Goal: Book appointment/travel/reservation

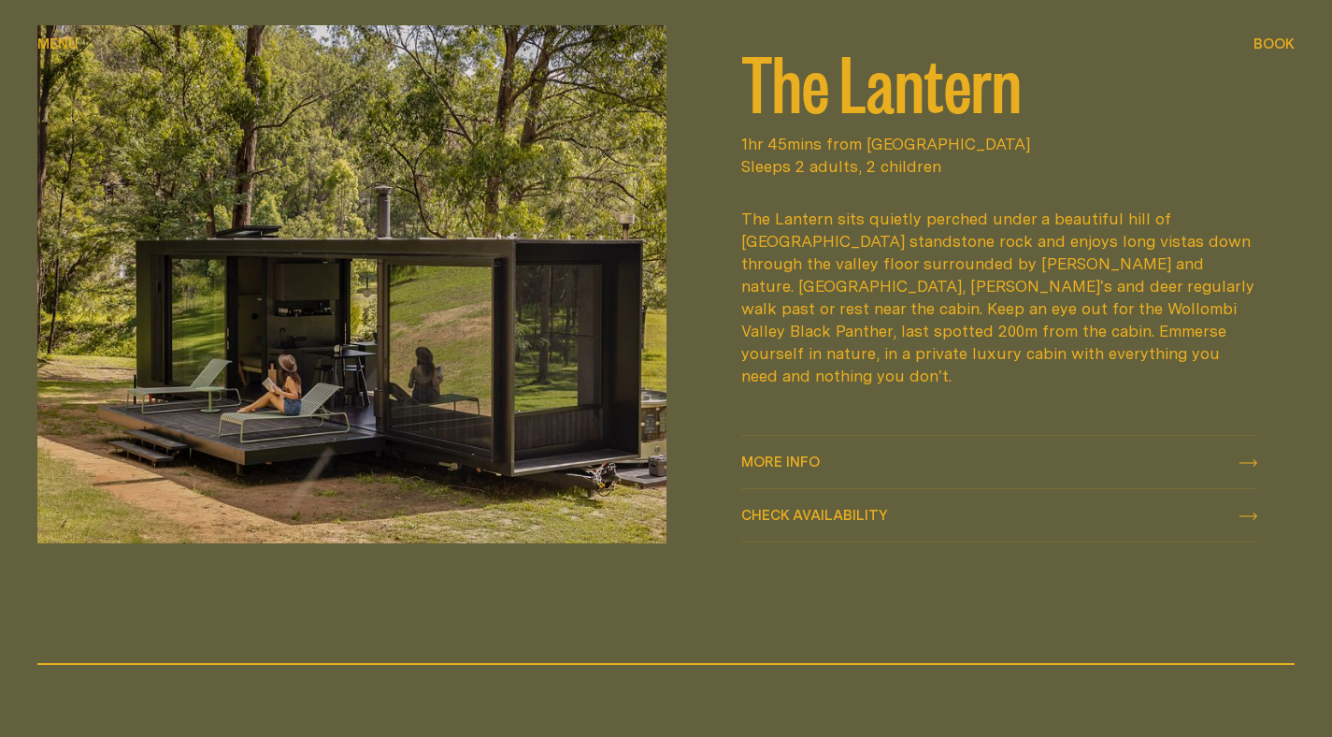
scroll to position [2344, 0]
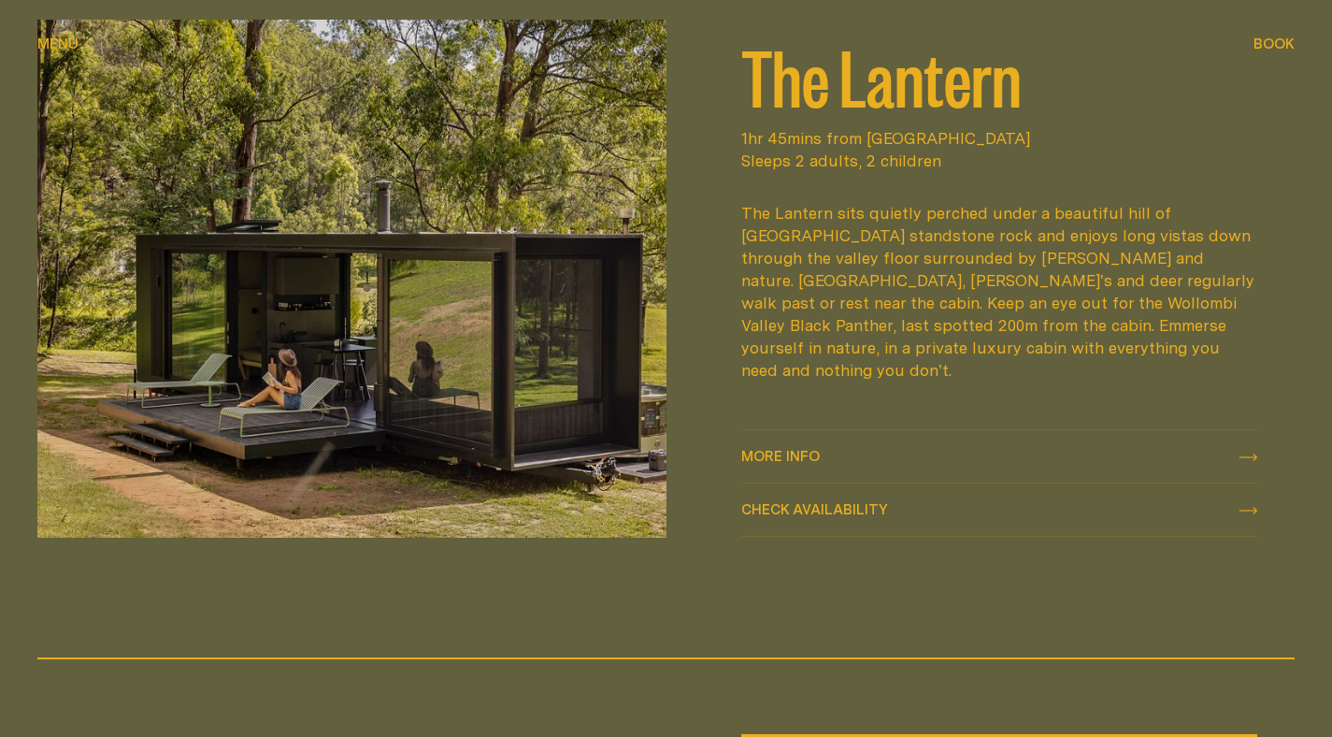
click at [769, 463] on span "More info" at bounding box center [780, 456] width 79 height 14
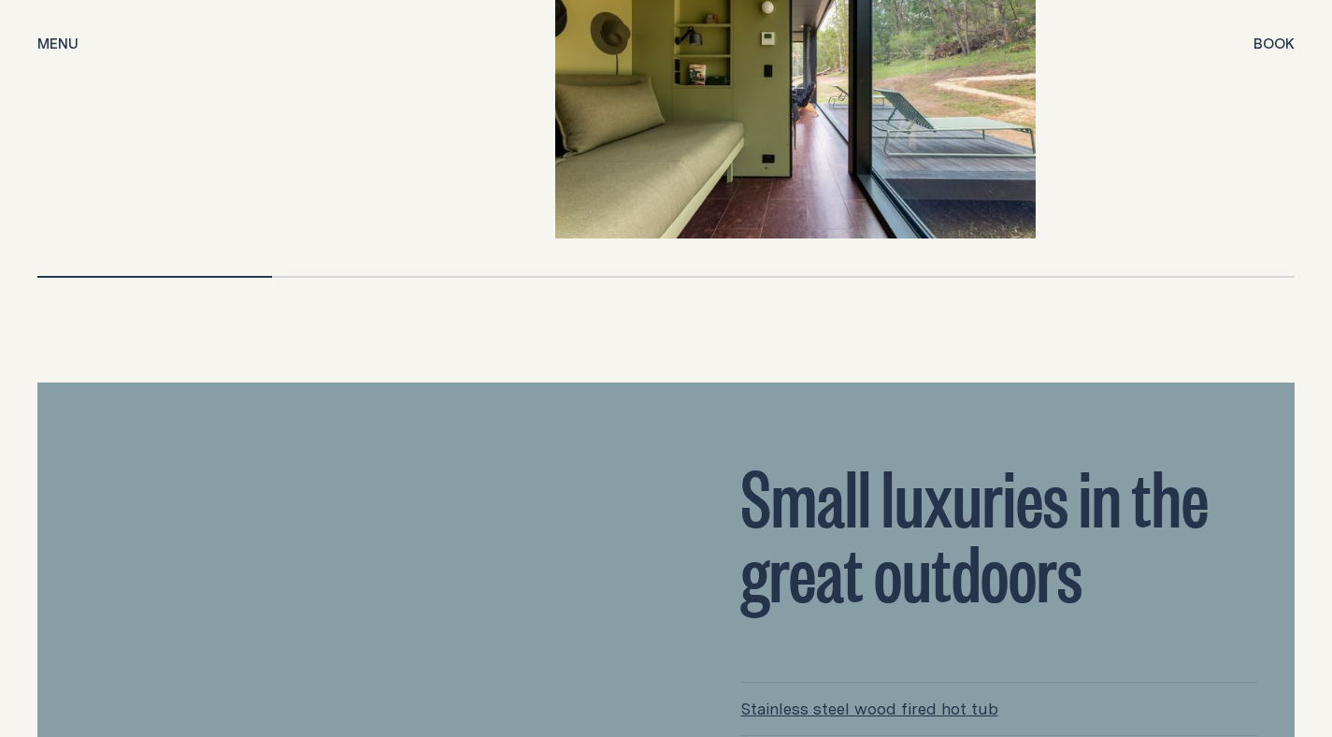
scroll to position [4039, 0]
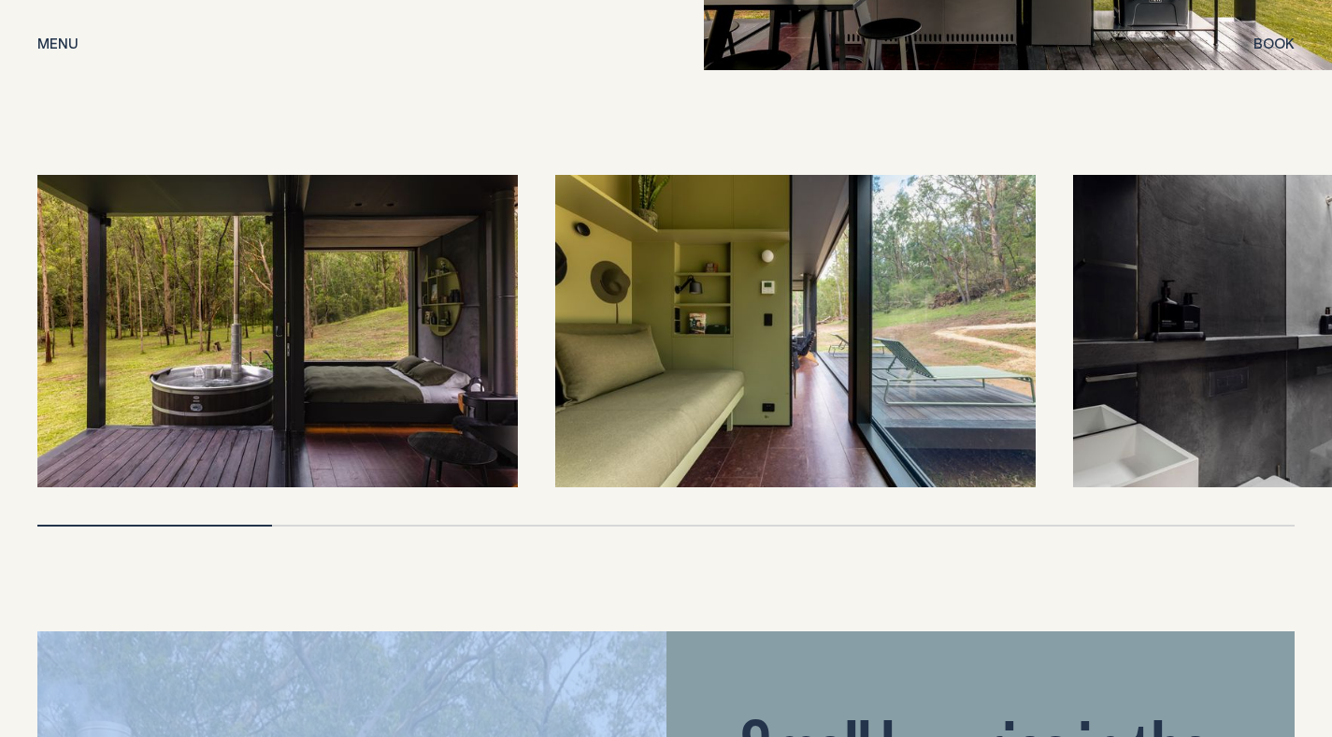
drag, startPoint x: 256, startPoint y: 508, endPoint x: 347, endPoint y: 501, distance: 90.9
drag, startPoint x: 1124, startPoint y: 372, endPoint x: 643, endPoint y: 395, distance: 481.9
click at [643, 395] on div at bounding box center [665, 331] width 1257 height 312
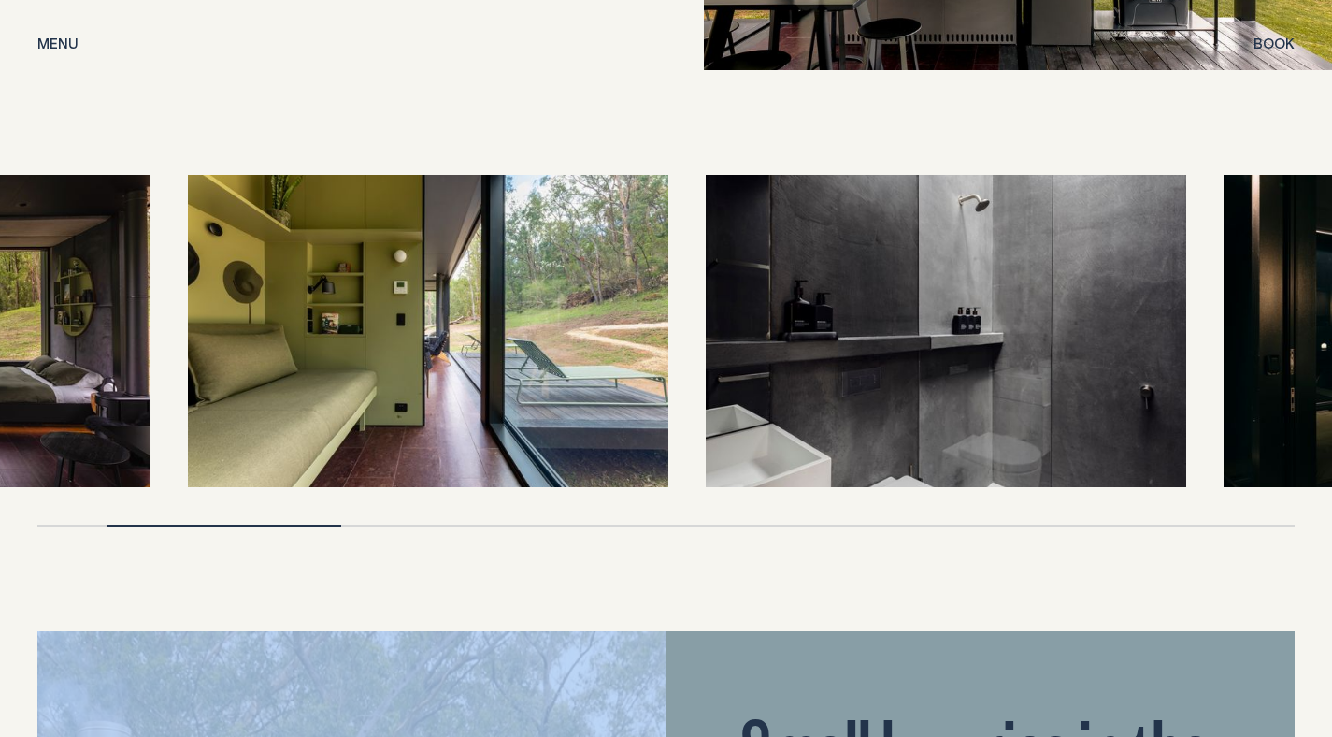
drag, startPoint x: 813, startPoint y: 360, endPoint x: 446, endPoint y: 365, distance: 367.4
click at [446, 365] on img at bounding box center [428, 331] width 480 height 312
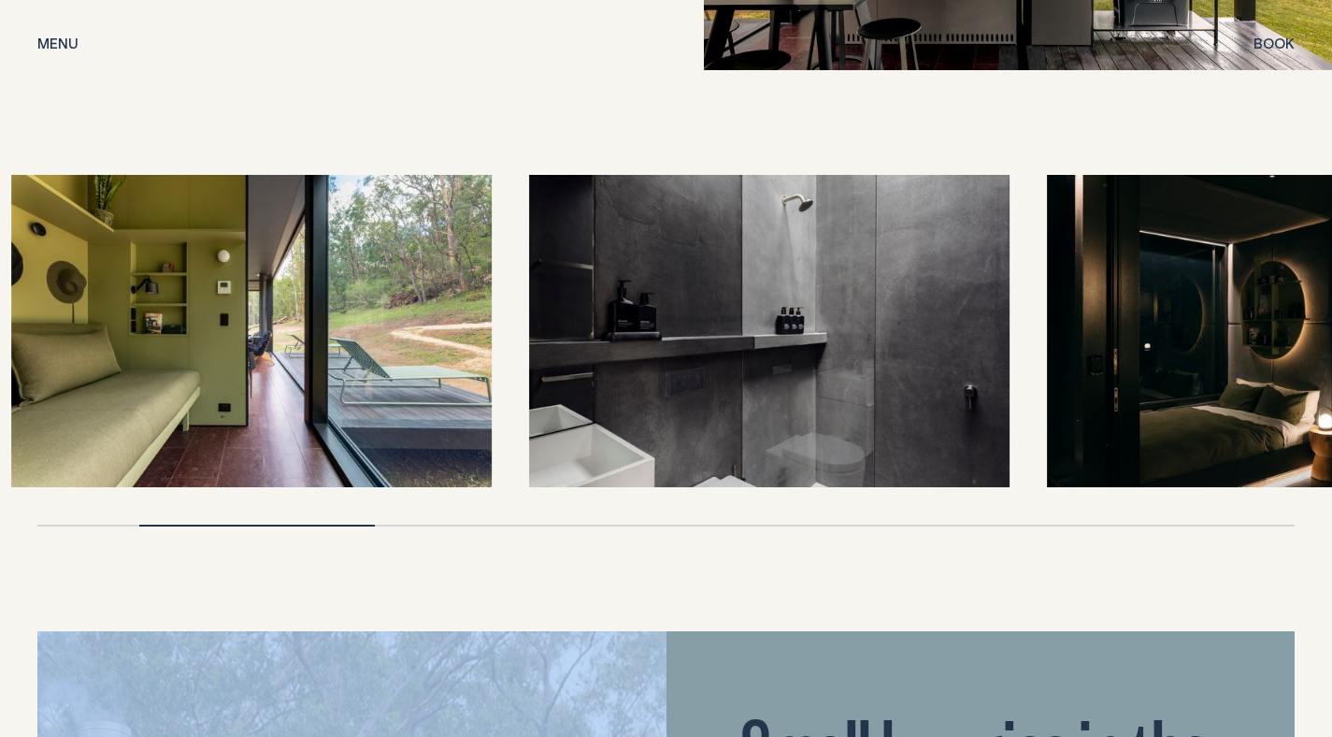
drag, startPoint x: 832, startPoint y: 322, endPoint x: 222, endPoint y: 356, distance: 611.3
click at [529, 356] on img at bounding box center [769, 331] width 480 height 312
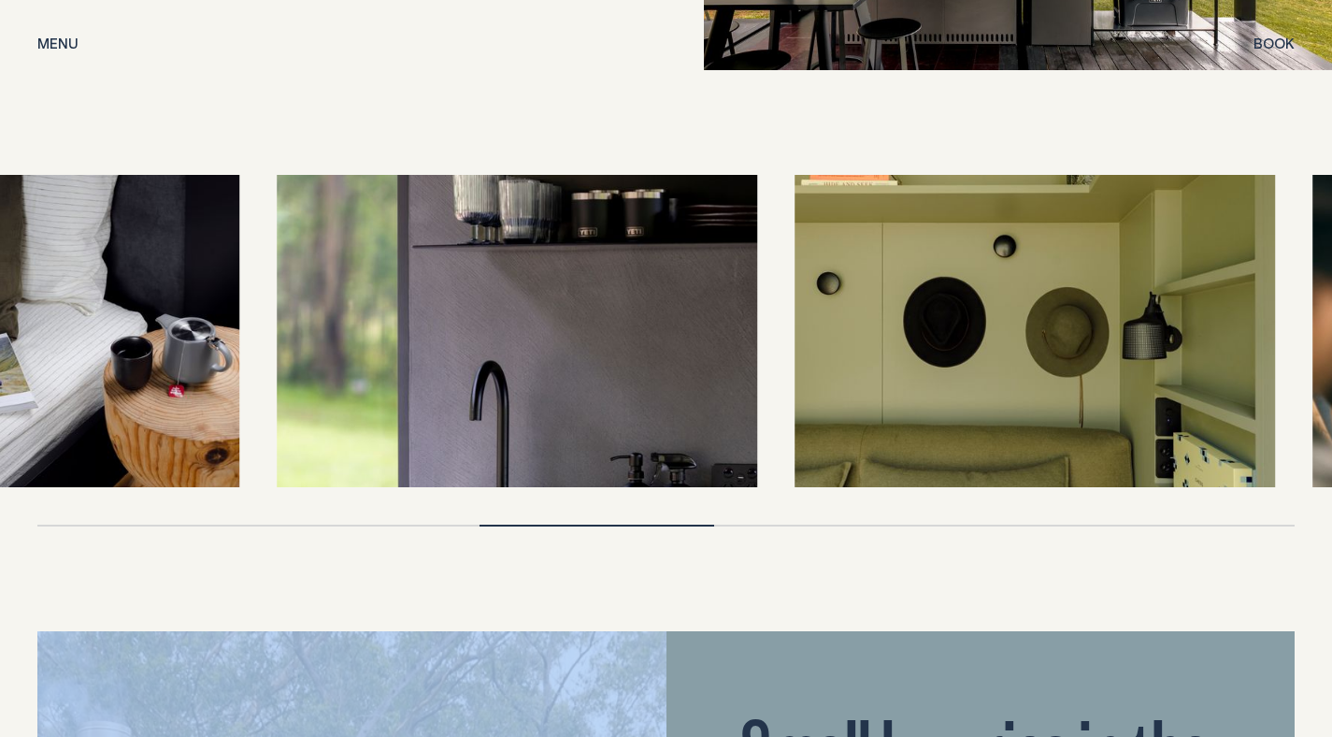
drag, startPoint x: 421, startPoint y: 329, endPoint x: 719, endPoint y: 283, distance: 301.7
click at [719, 283] on img at bounding box center [517, 331] width 480 height 312
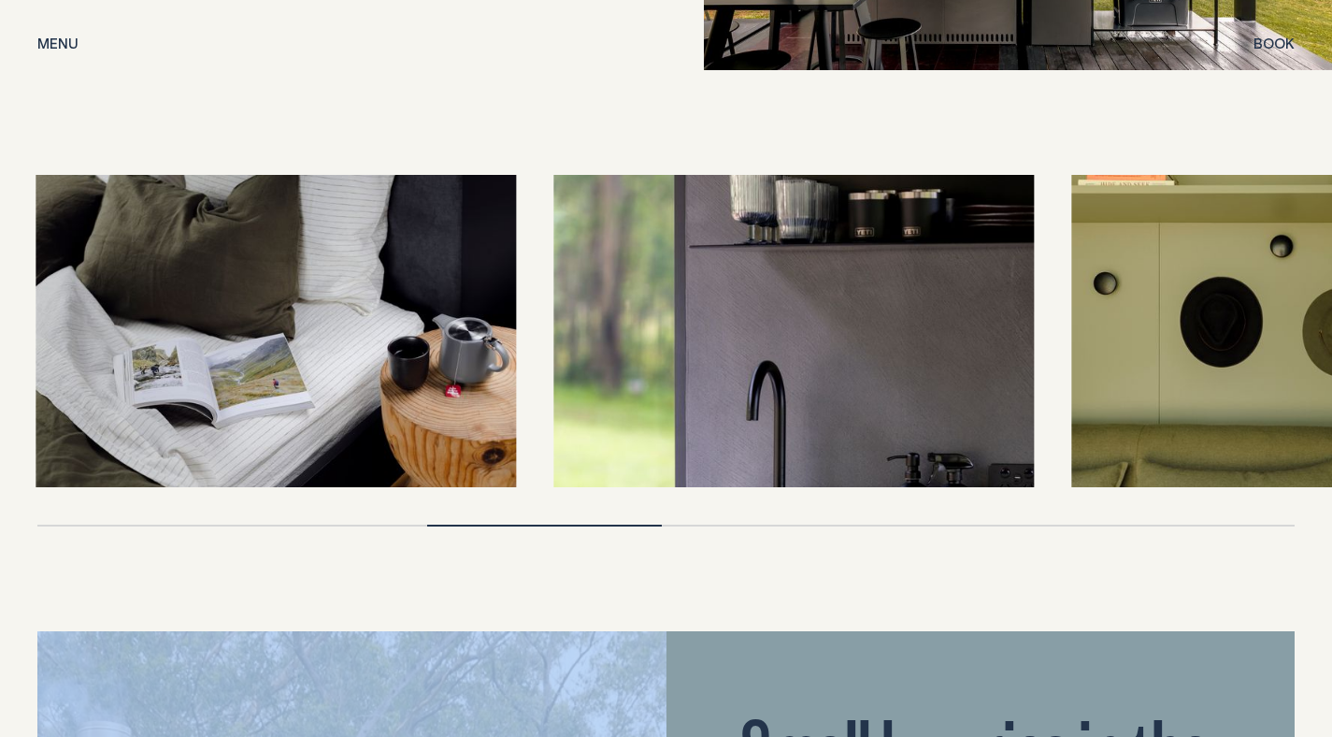
drag, startPoint x: 719, startPoint y: 283, endPoint x: 274, endPoint y: 308, distance: 445.6
click at [286, 308] on img at bounding box center [276, 331] width 480 height 312
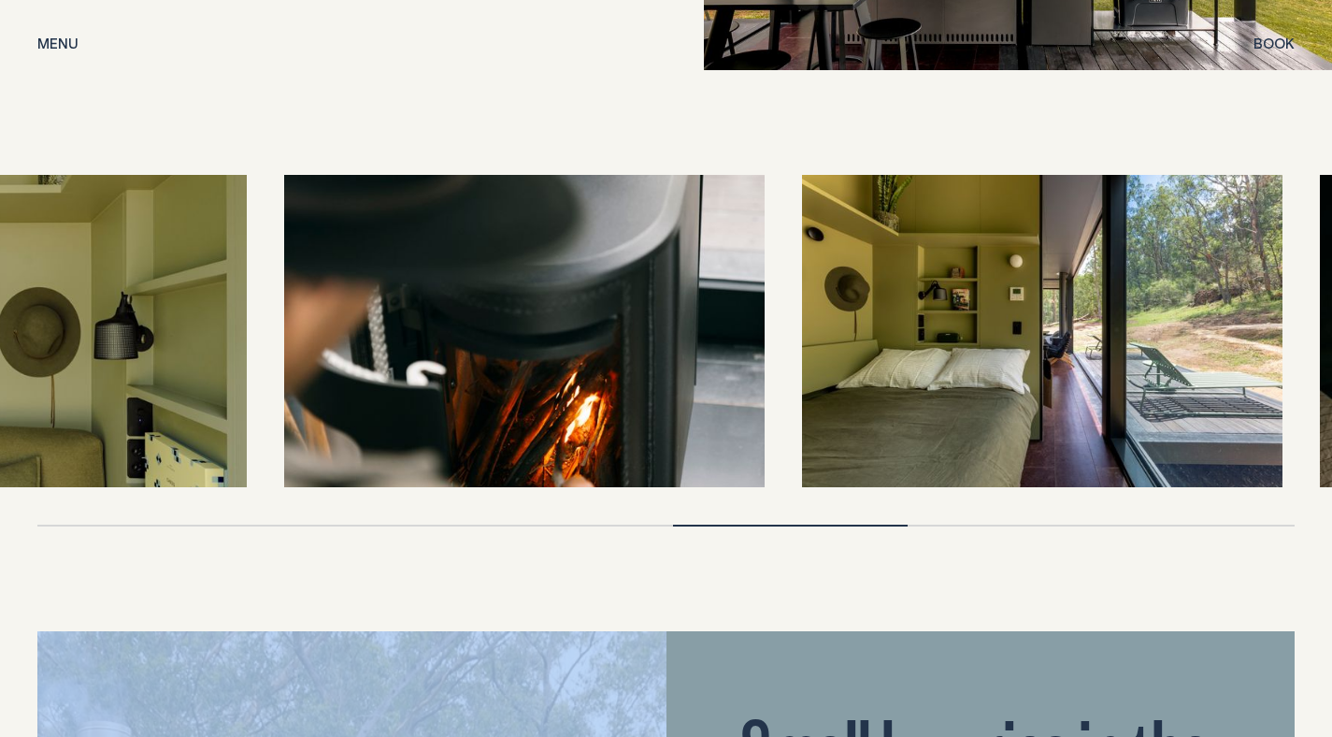
drag, startPoint x: 745, startPoint y: 298, endPoint x: 461, endPoint y: 327, distance: 285.6
click at [462, 328] on img at bounding box center [524, 331] width 480 height 312
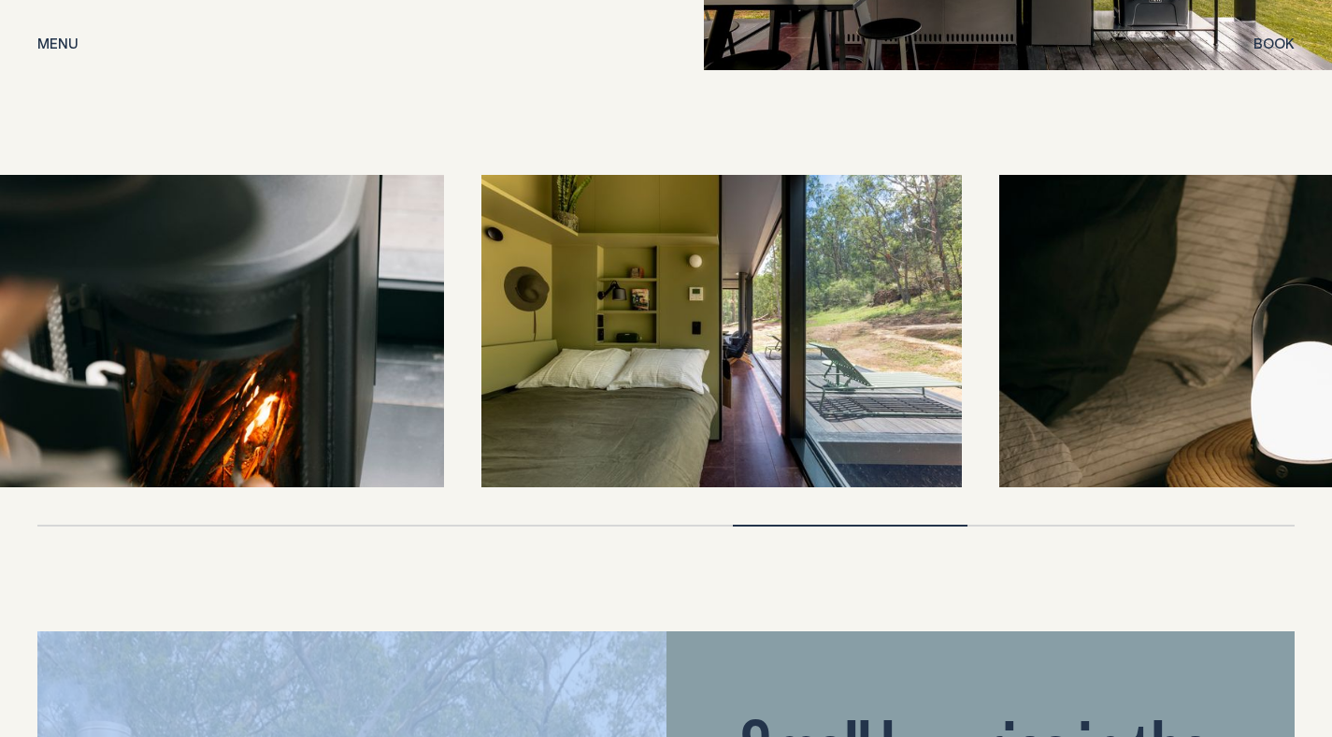
drag, startPoint x: 921, startPoint y: 322, endPoint x: 702, endPoint y: 343, distance: 219.7
click at [705, 344] on img at bounding box center [721, 331] width 480 height 312
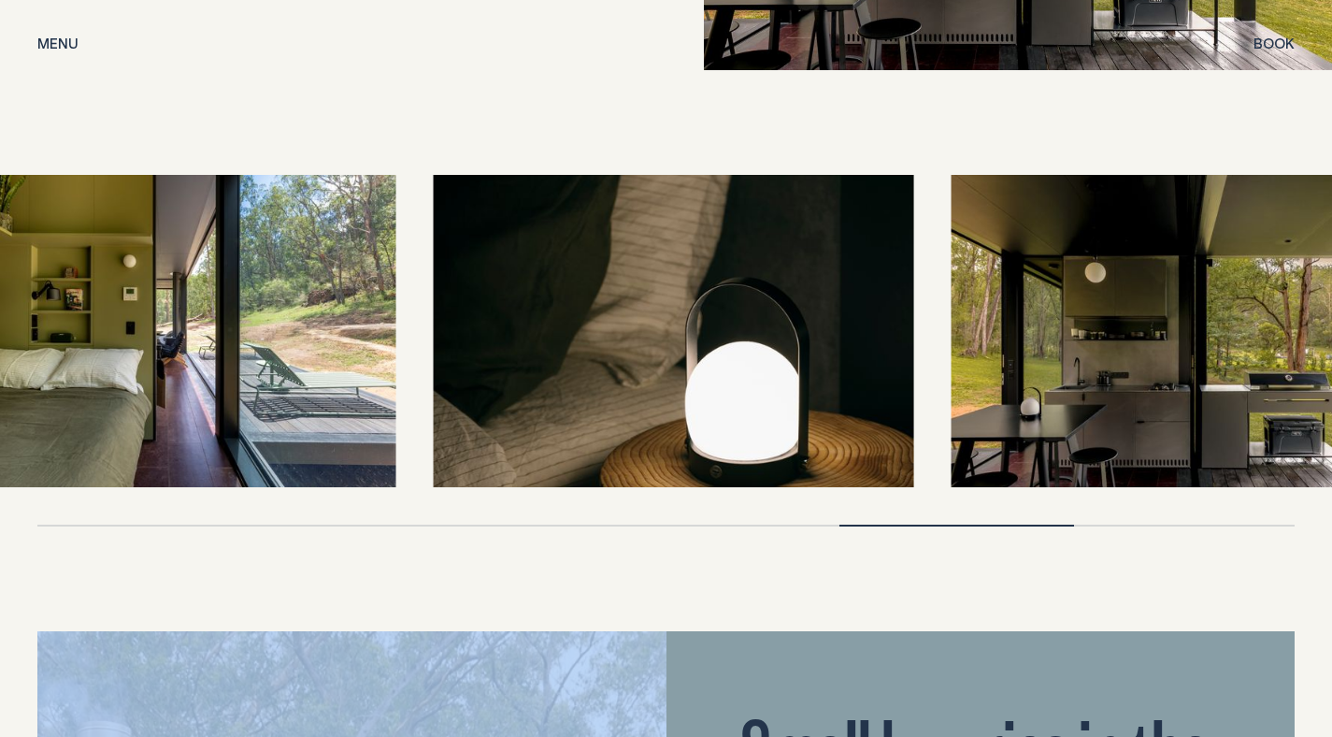
drag, startPoint x: 924, startPoint y: 308, endPoint x: 695, endPoint y: 345, distance: 232.0
click at [698, 345] on img at bounding box center [674, 331] width 480 height 312
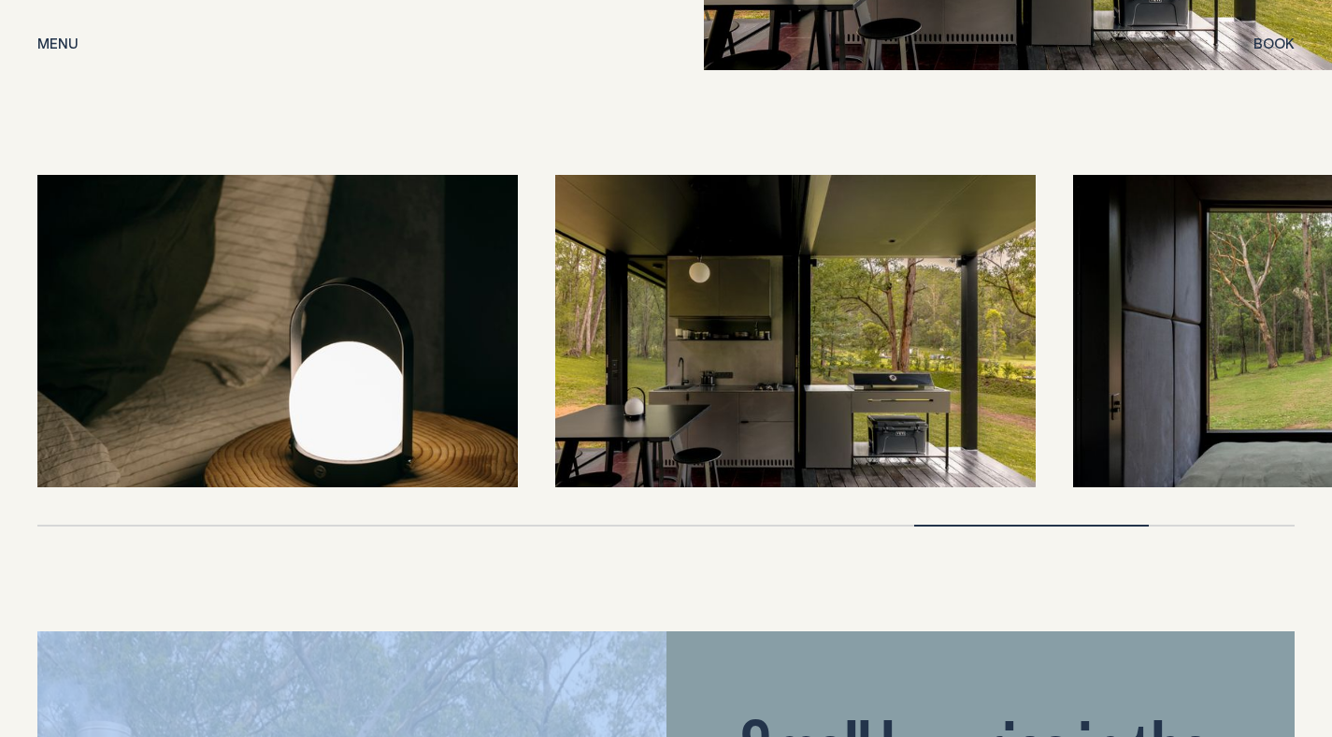
drag, startPoint x: 846, startPoint y: 332, endPoint x: 642, endPoint y: 365, distance: 206.5
click at [647, 365] on img at bounding box center [795, 331] width 480 height 312
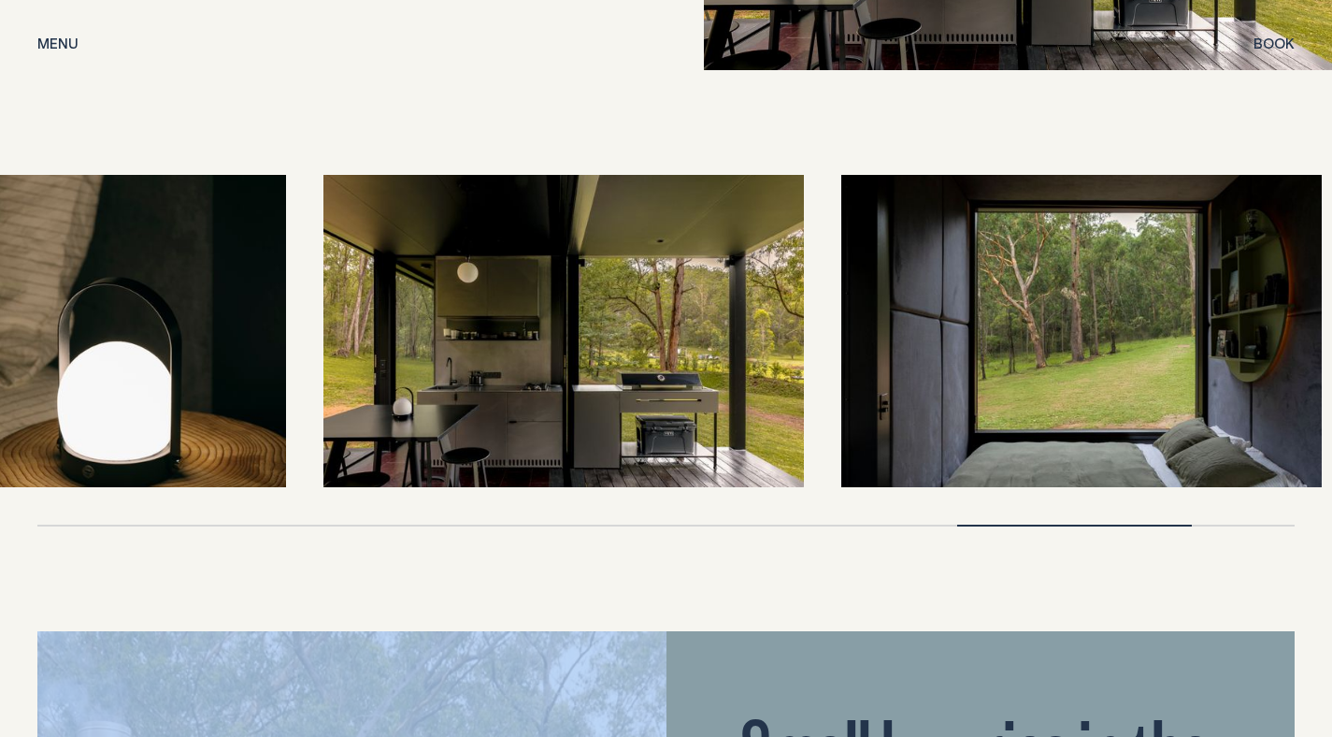
drag, startPoint x: 1038, startPoint y: 329, endPoint x: 698, endPoint y: 366, distance: 342.3
click at [702, 365] on div at bounding box center [665, 331] width 1257 height 312
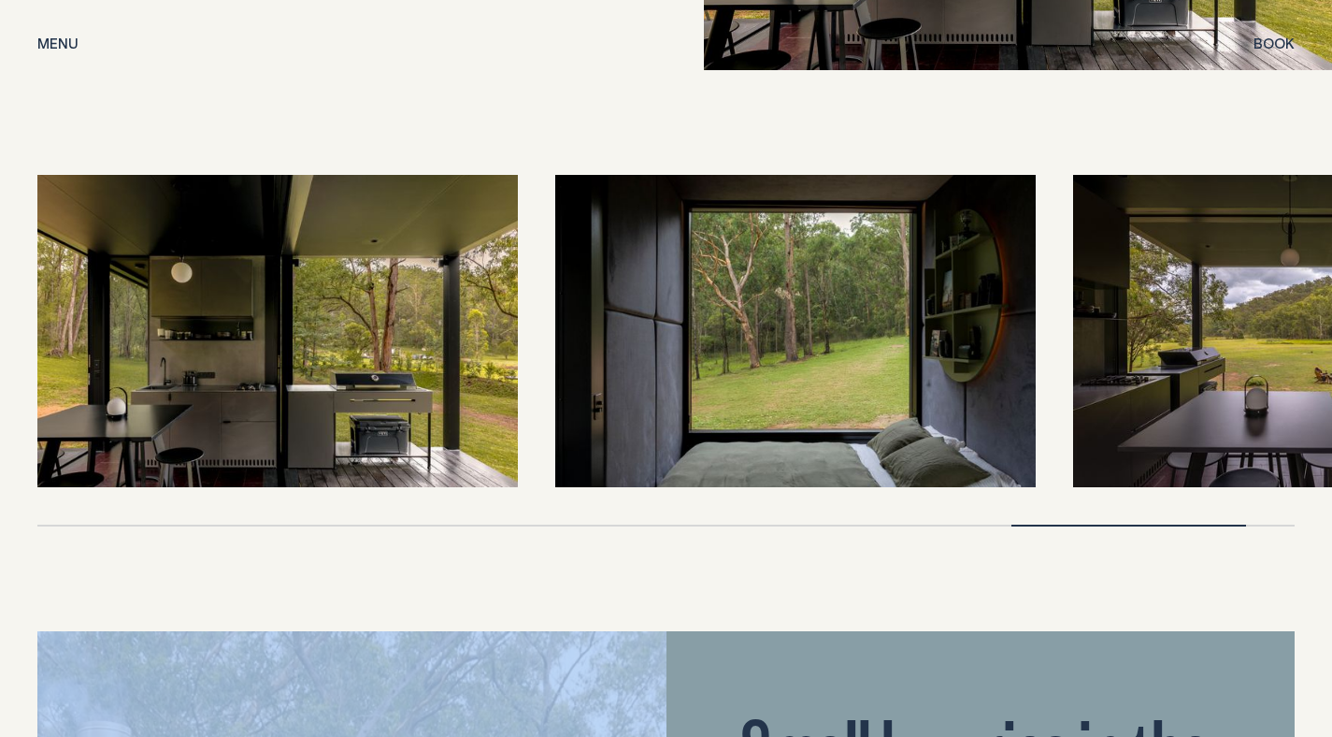
drag, startPoint x: 1226, startPoint y: 331, endPoint x: 956, endPoint y: 366, distance: 272.5
click at [957, 370] on div at bounding box center [665, 331] width 1257 height 312
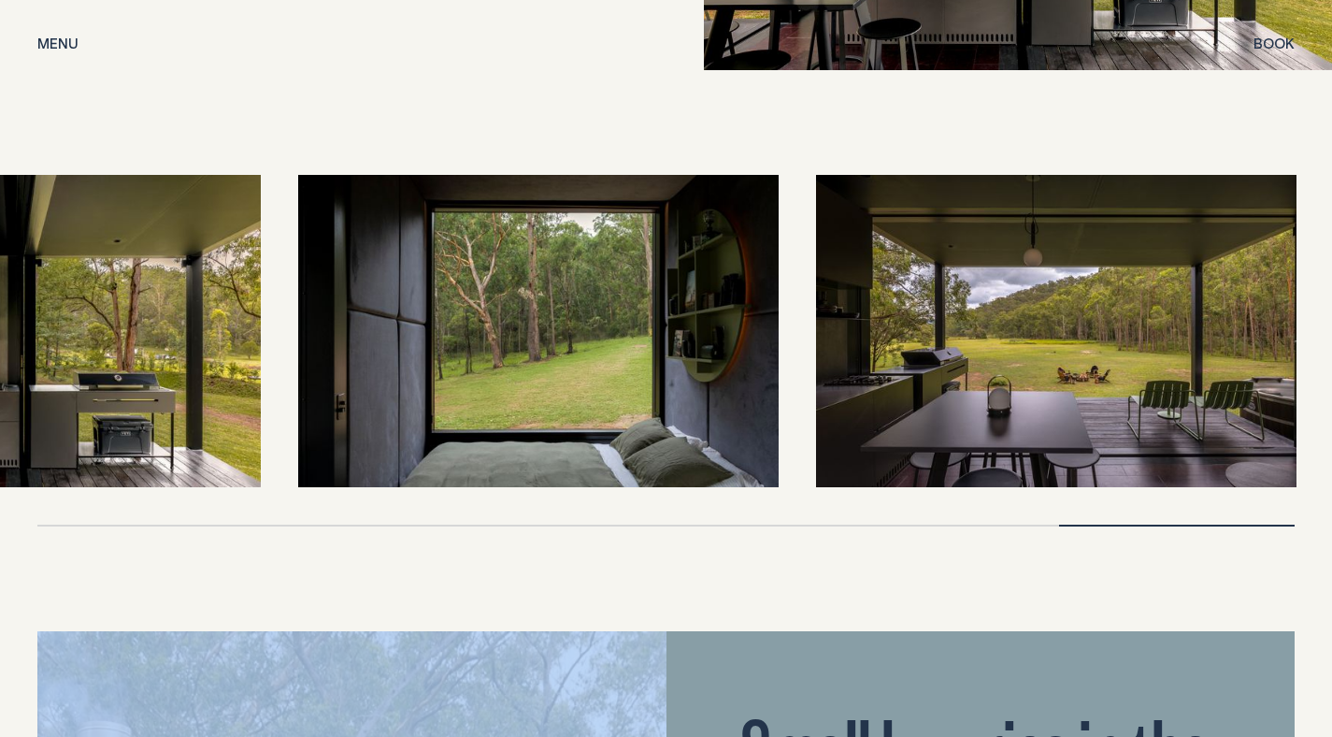
drag, startPoint x: 1004, startPoint y: 379, endPoint x: 685, endPoint y: 456, distance: 327.8
click at [685, 451] on img at bounding box center [538, 331] width 480 height 312
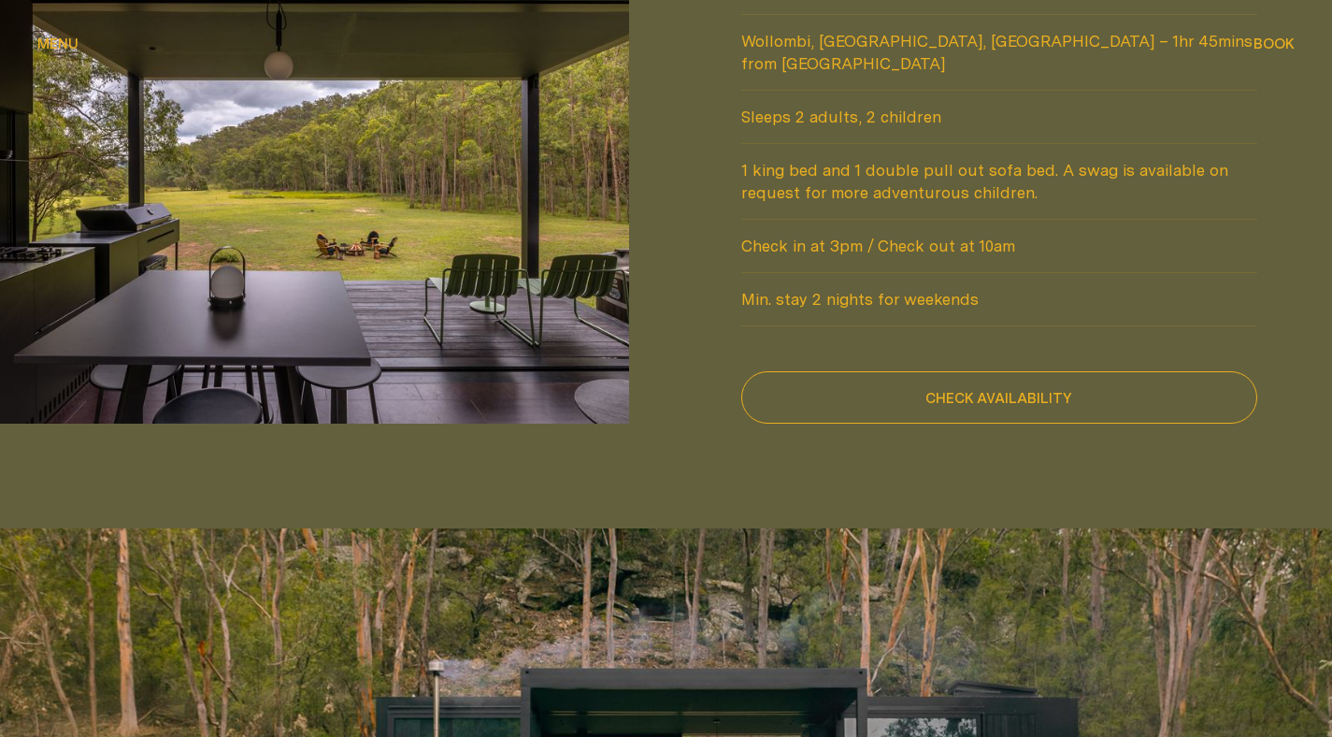
scroll to position [1723, 0]
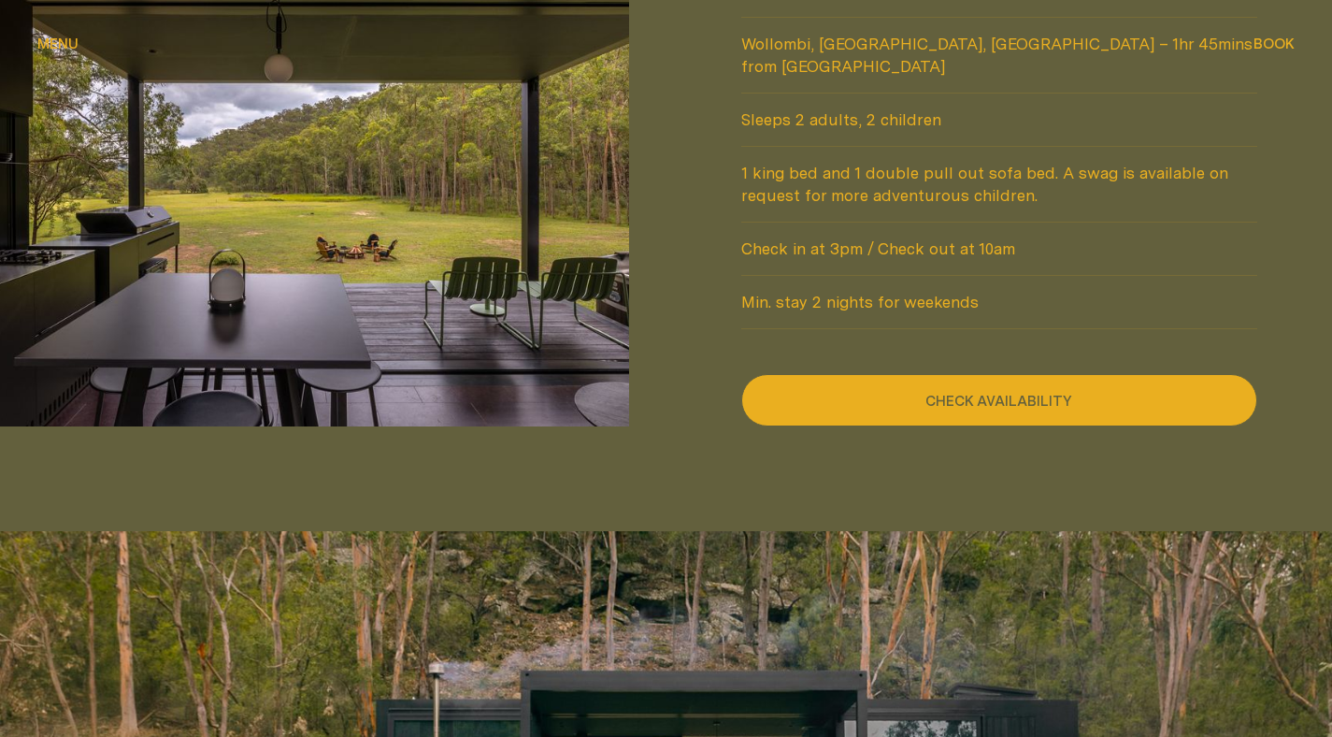
click at [910, 374] on button "Check availability" at bounding box center [999, 400] width 517 height 52
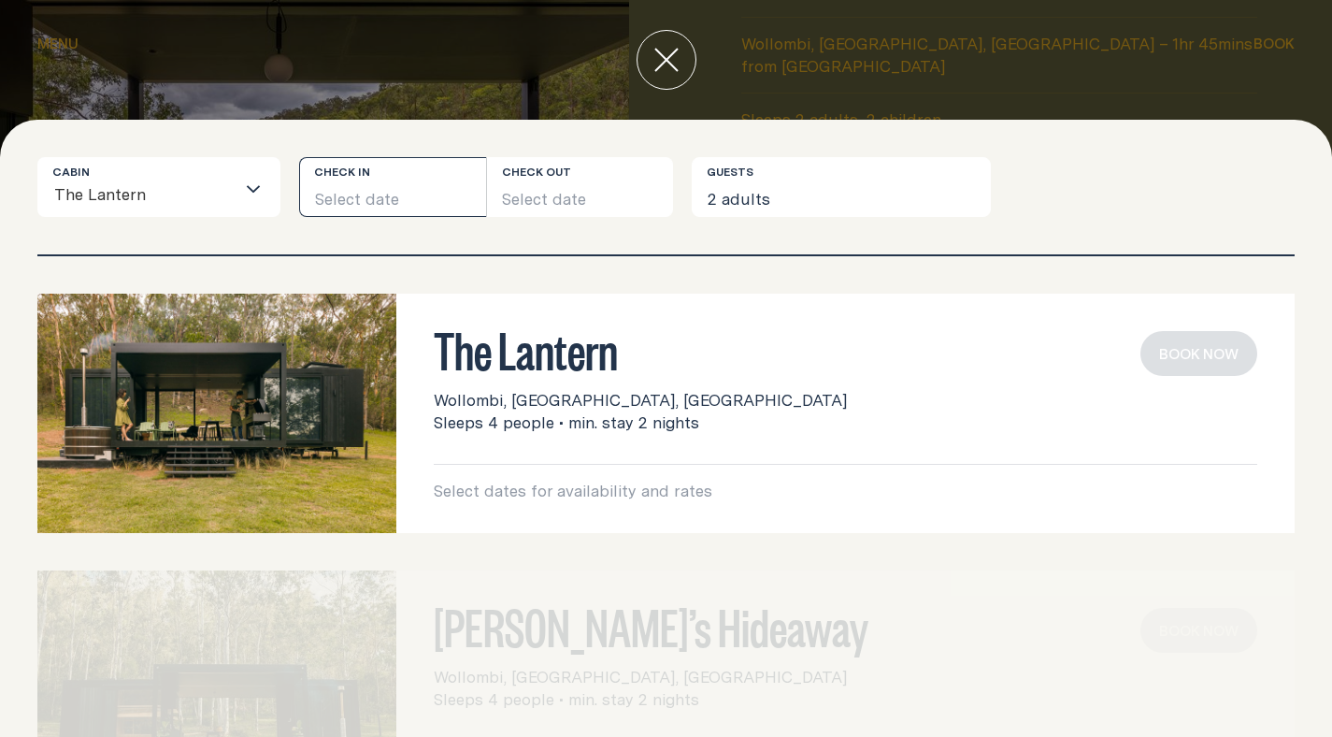
click at [395, 199] on button "Select date" at bounding box center [392, 187] width 187 height 60
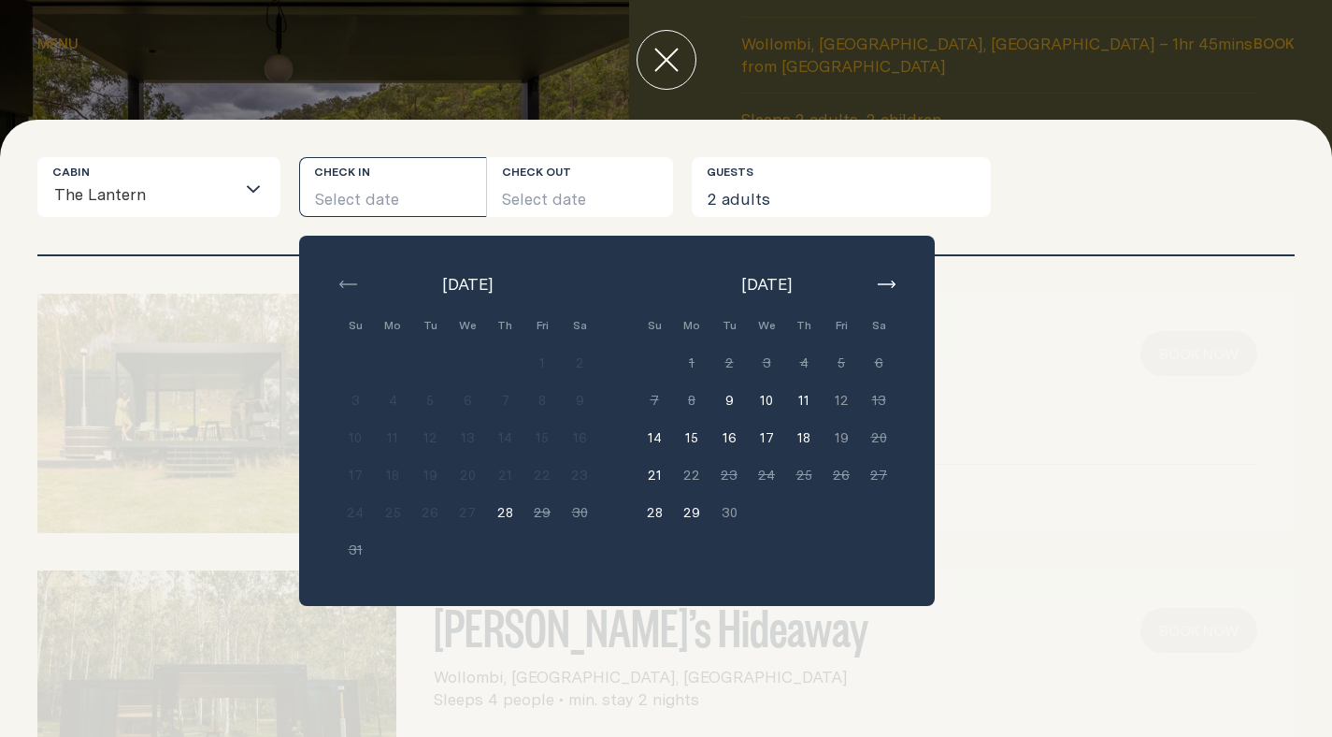
click at [890, 289] on button "button" at bounding box center [886, 284] width 22 height 22
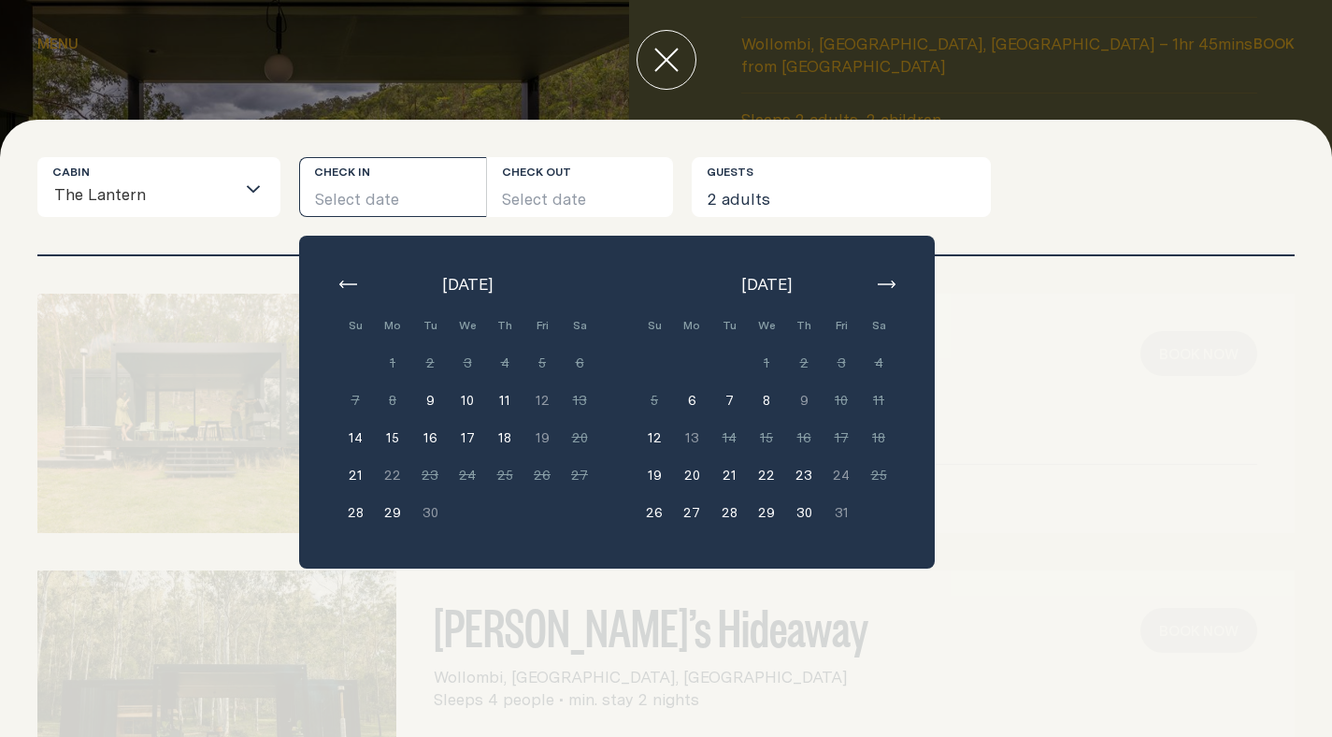
click at [890, 289] on button "button" at bounding box center [886, 284] width 22 height 22
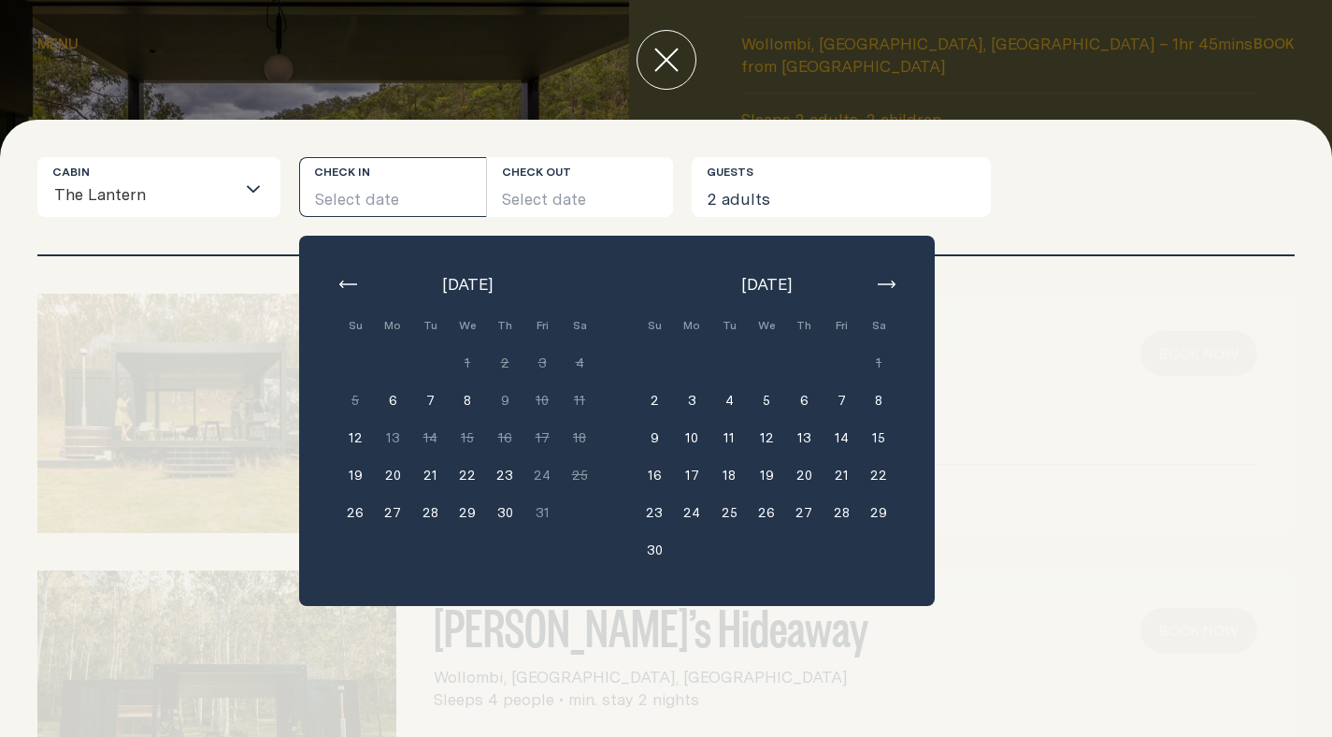
click at [674, 60] on icon "close" at bounding box center [666, 60] width 24 height 24
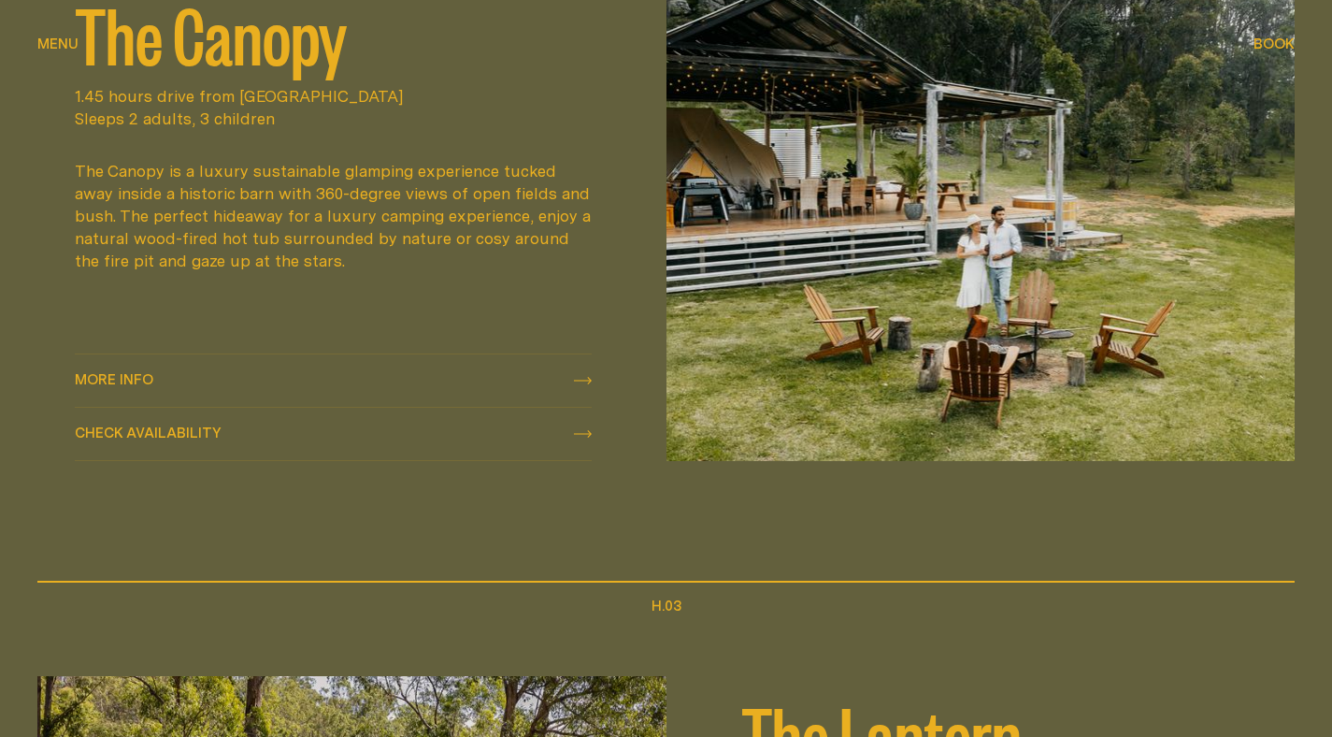
scroll to position [1682, 0]
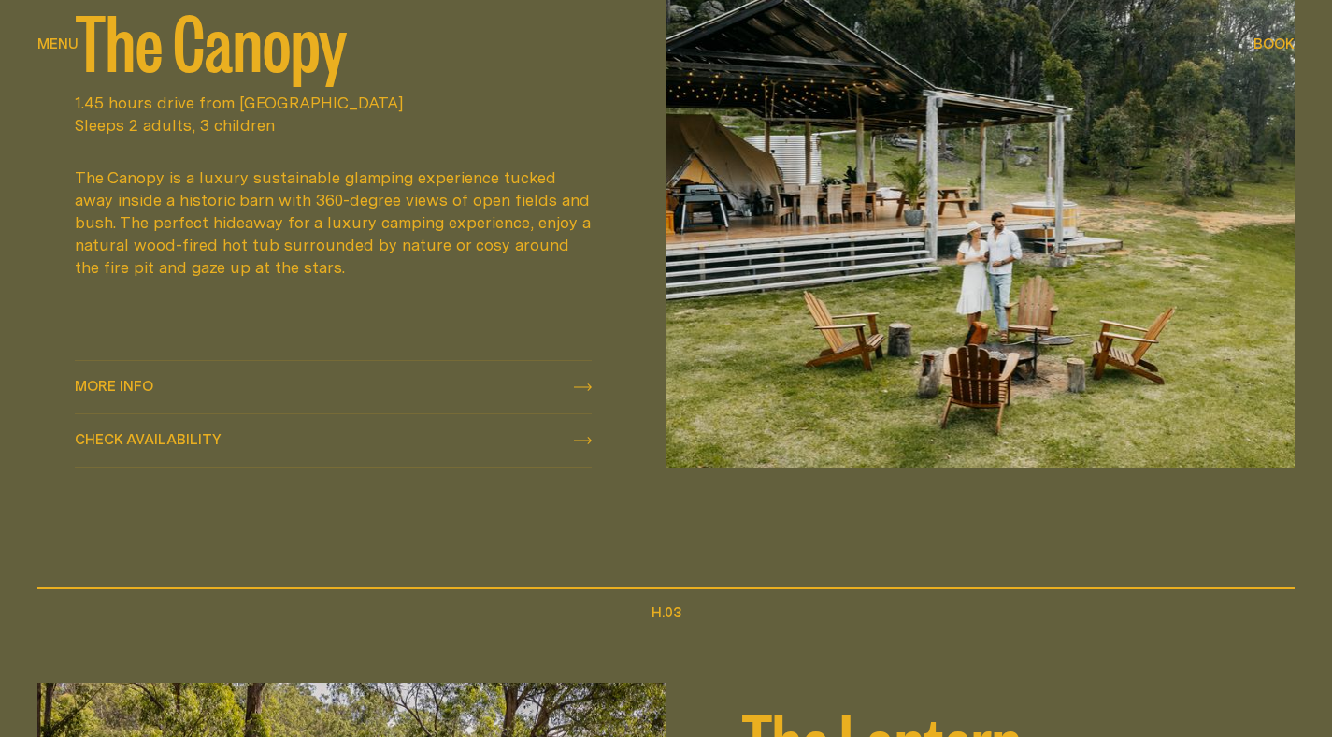
click at [216, 398] on div "More info More info" at bounding box center [333, 387] width 517 height 22
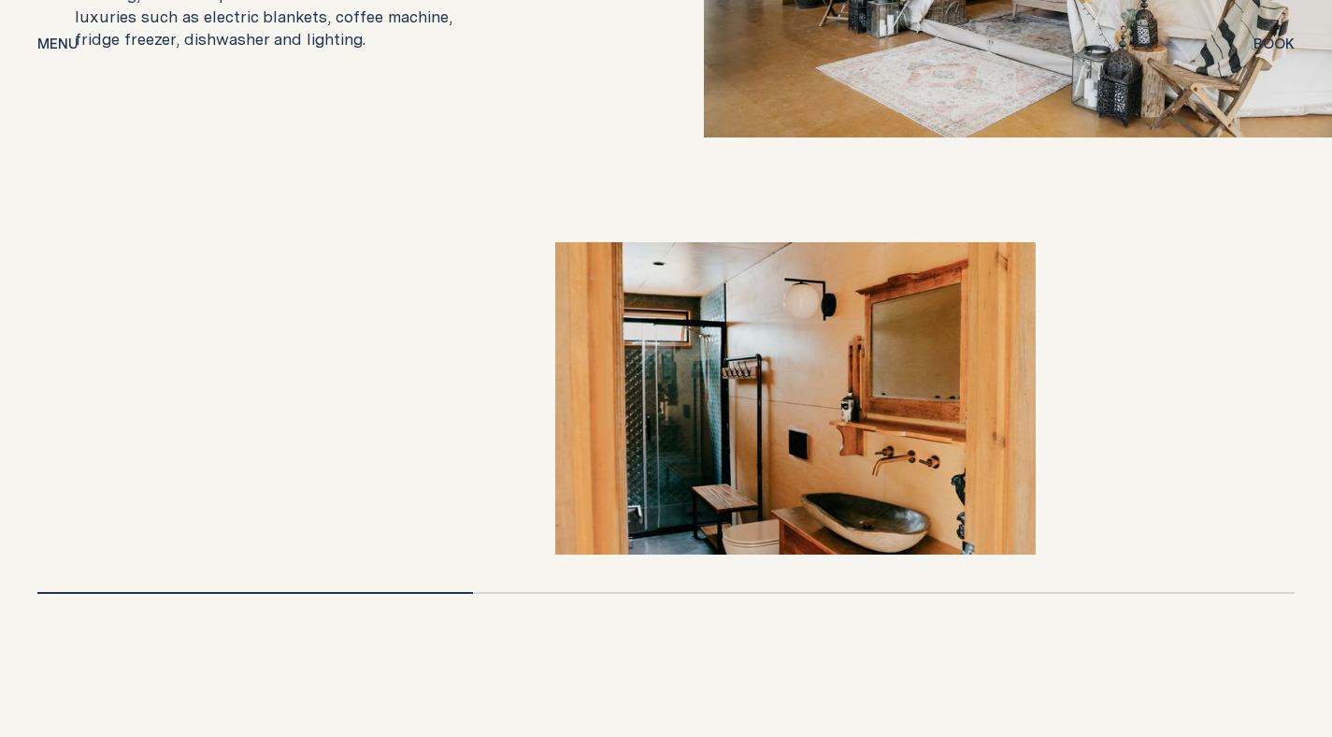
scroll to position [3830, 0]
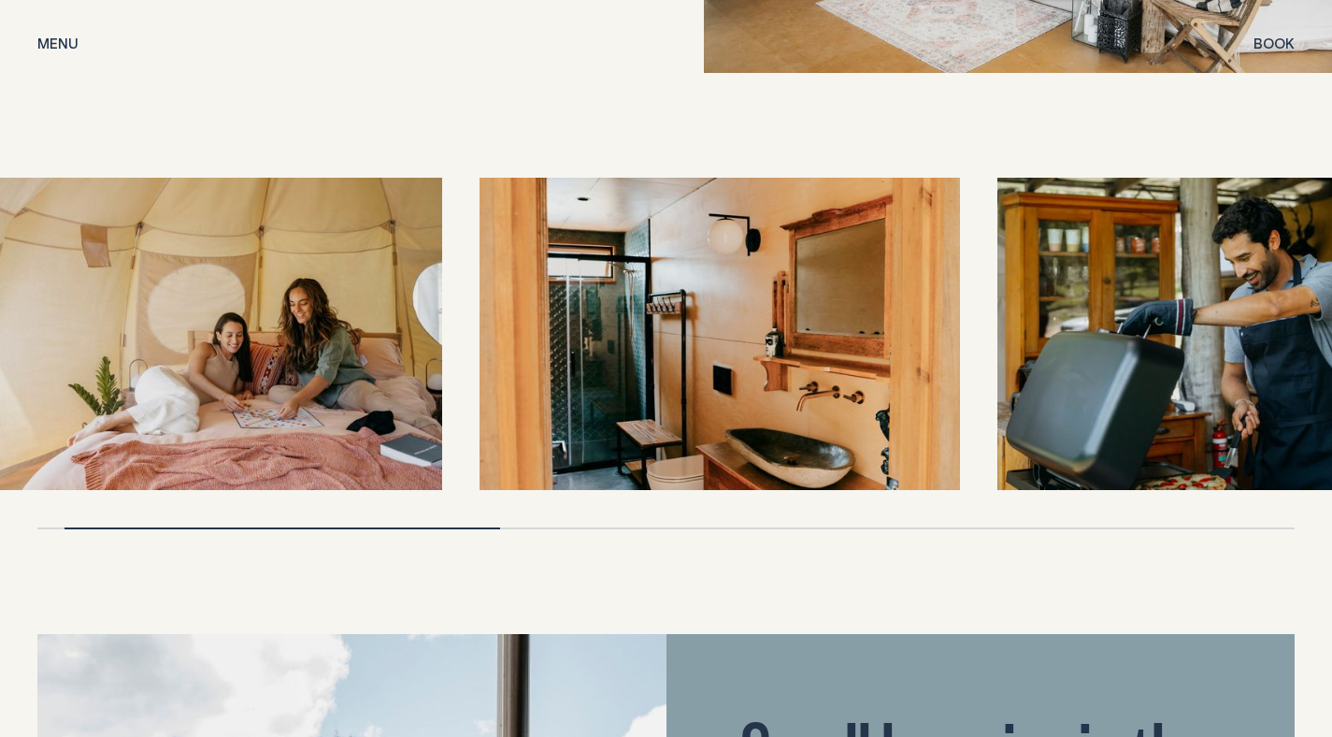
drag, startPoint x: 460, startPoint y: 428, endPoint x: 379, endPoint y: 433, distance: 80.5
click at [381, 435] on img at bounding box center [202, 334] width 480 height 312
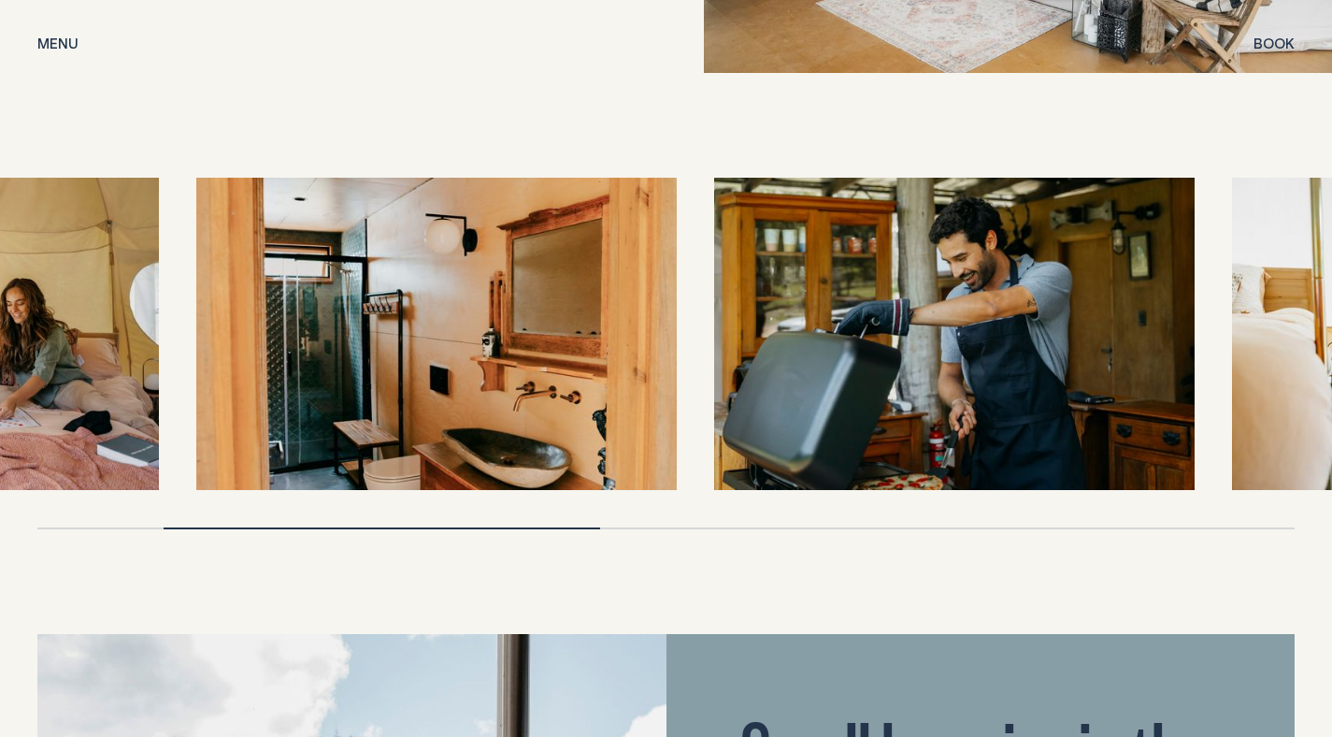
drag, startPoint x: 852, startPoint y: 382, endPoint x: 494, endPoint y: 403, distance: 359.5
click at [494, 403] on img at bounding box center [436, 334] width 480 height 312
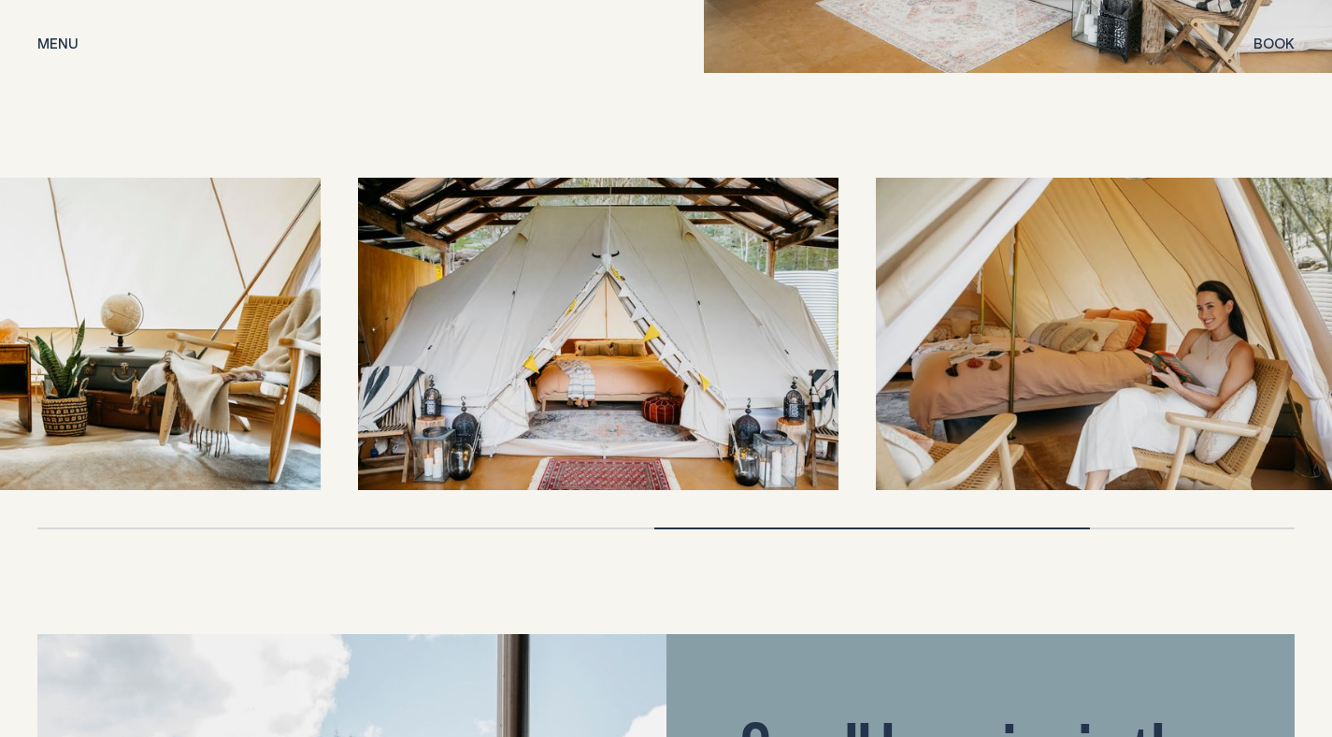
drag, startPoint x: 722, startPoint y: 347, endPoint x: 519, endPoint y: 390, distance: 207.3
click at [522, 393] on img at bounding box center [598, 334] width 480 height 312
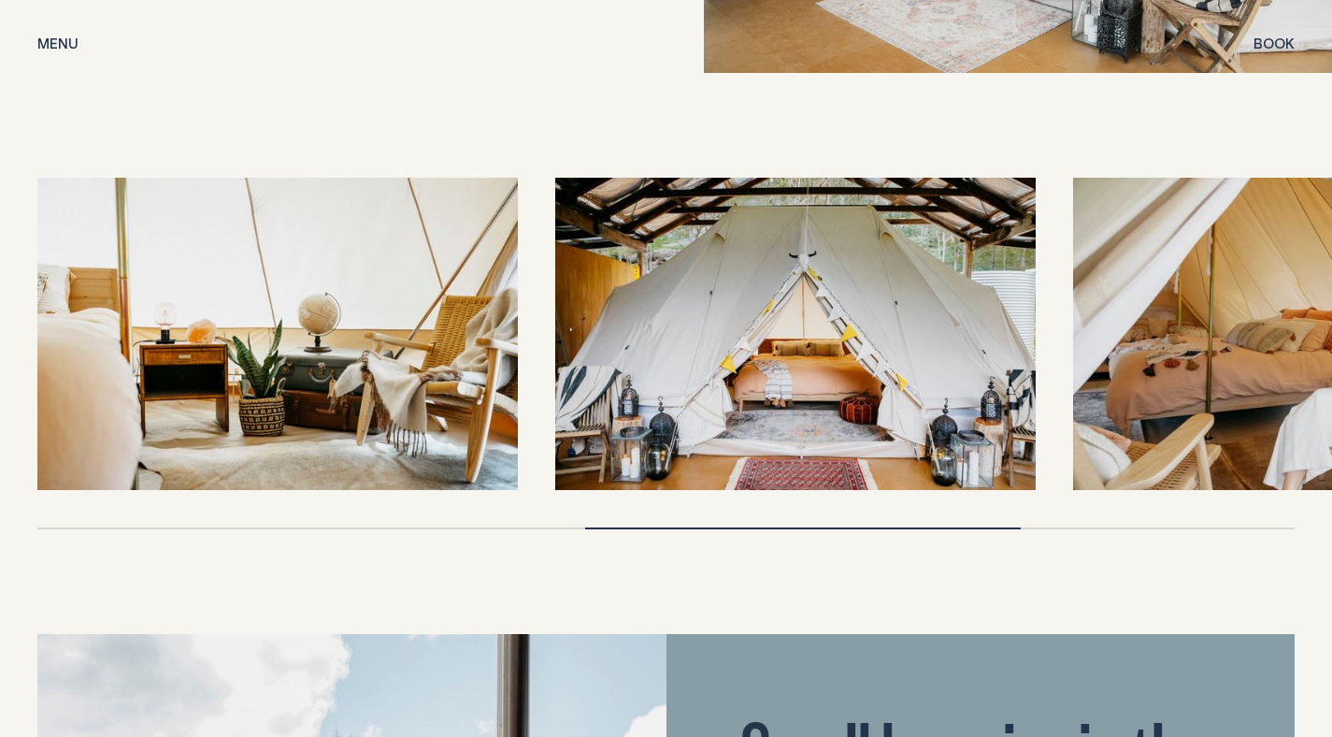
drag, startPoint x: 993, startPoint y: 315, endPoint x: 484, endPoint y: 367, distance: 511.2
click at [494, 365] on div at bounding box center [665, 334] width 1257 height 312
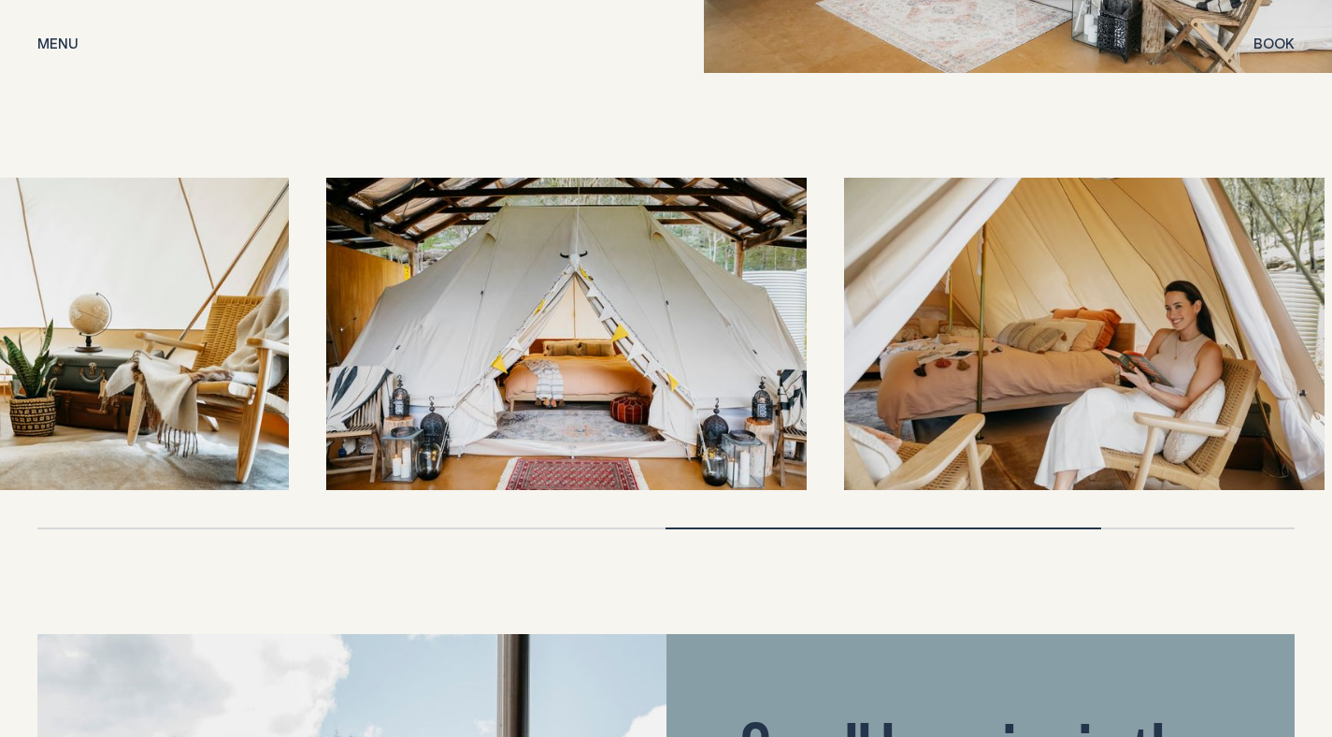
drag, startPoint x: 834, startPoint y: 354, endPoint x: 354, endPoint y: 369, distance: 479.7
click at [361, 369] on img at bounding box center [566, 334] width 480 height 312
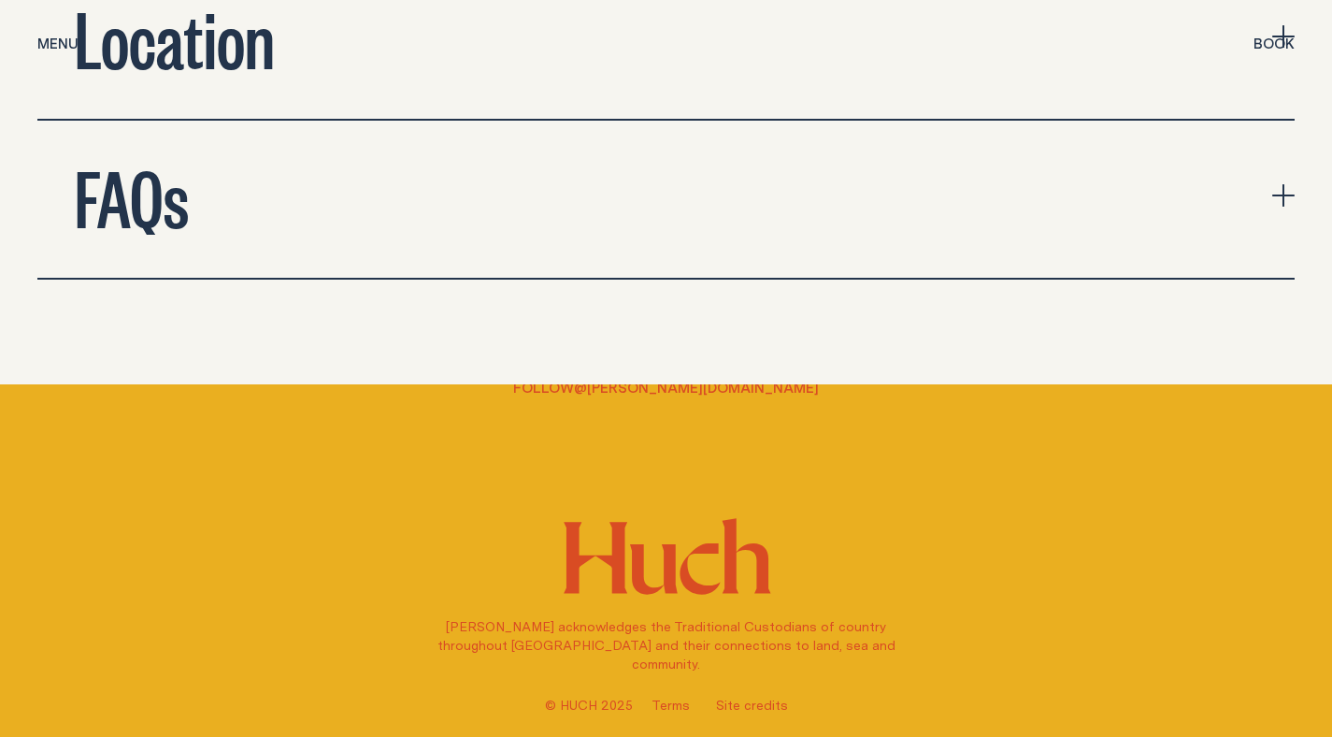
scroll to position [6258, 0]
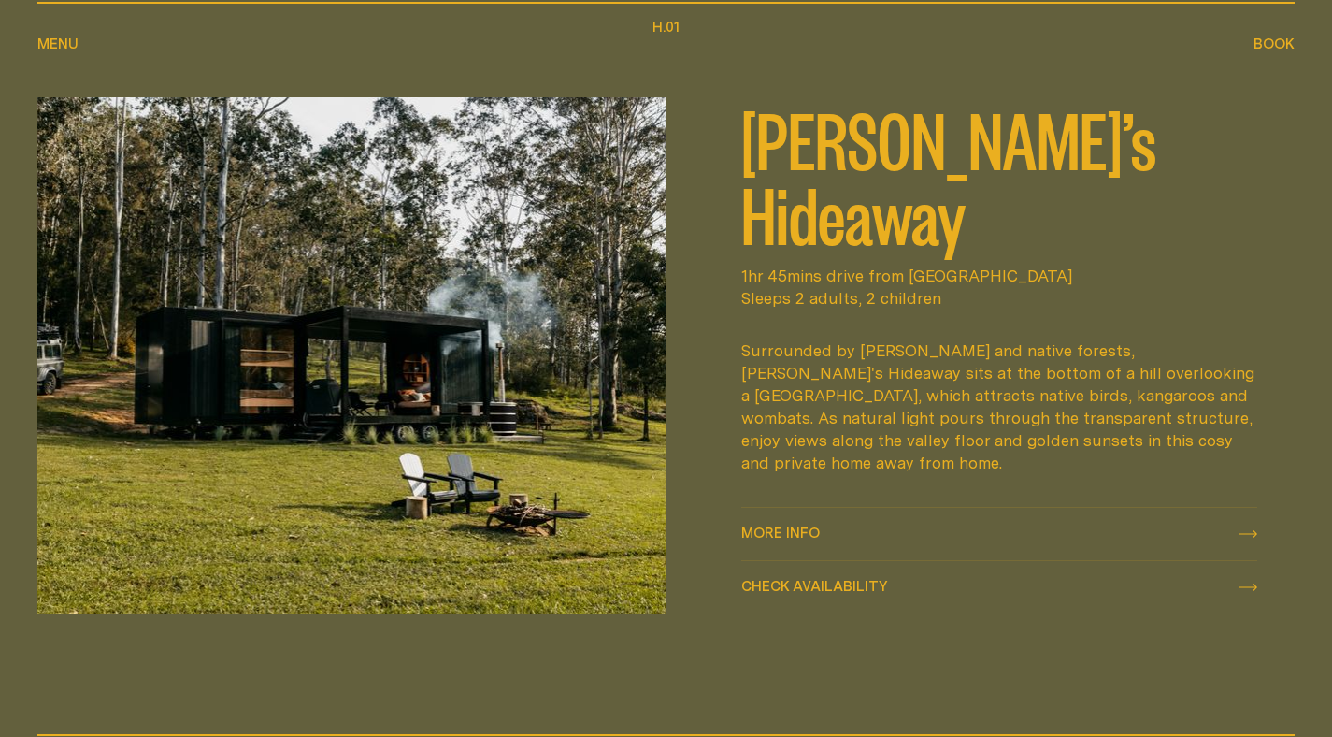
scroll to position [838, 0]
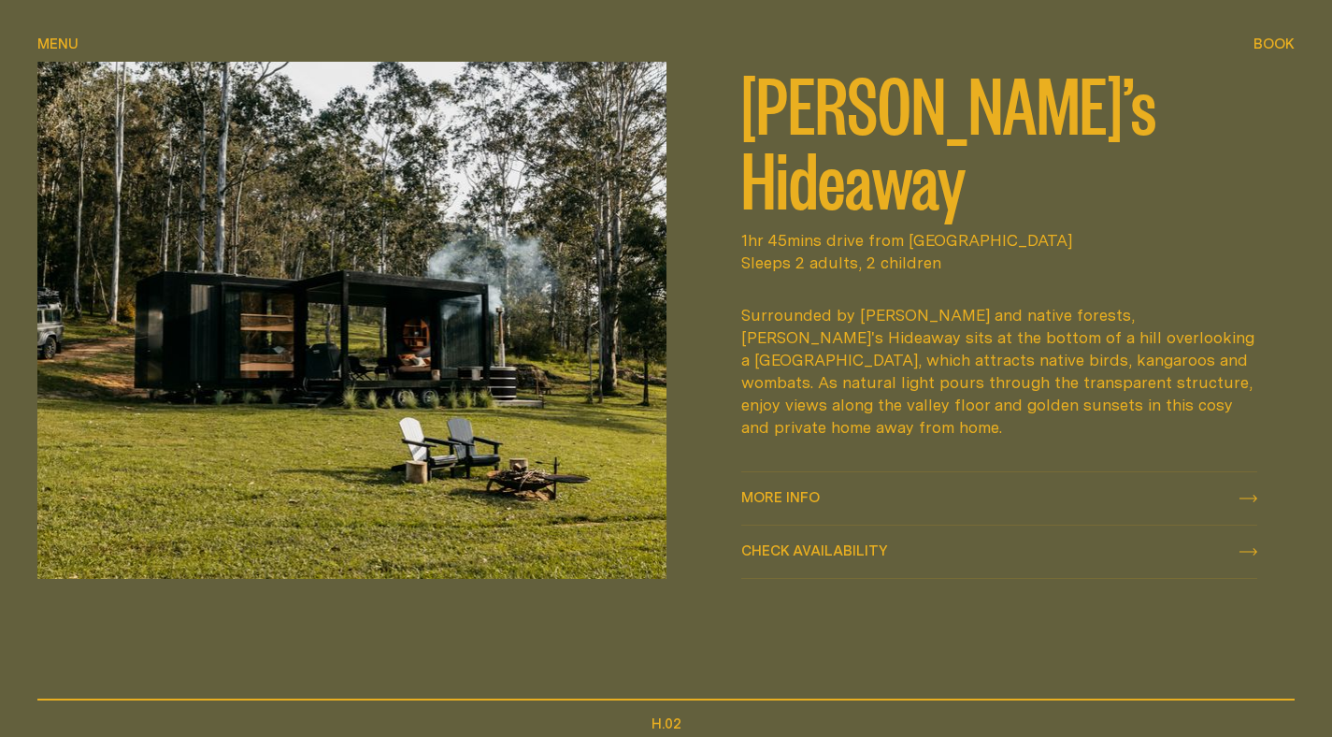
click at [940, 509] on div "More info More info" at bounding box center [999, 498] width 517 height 22
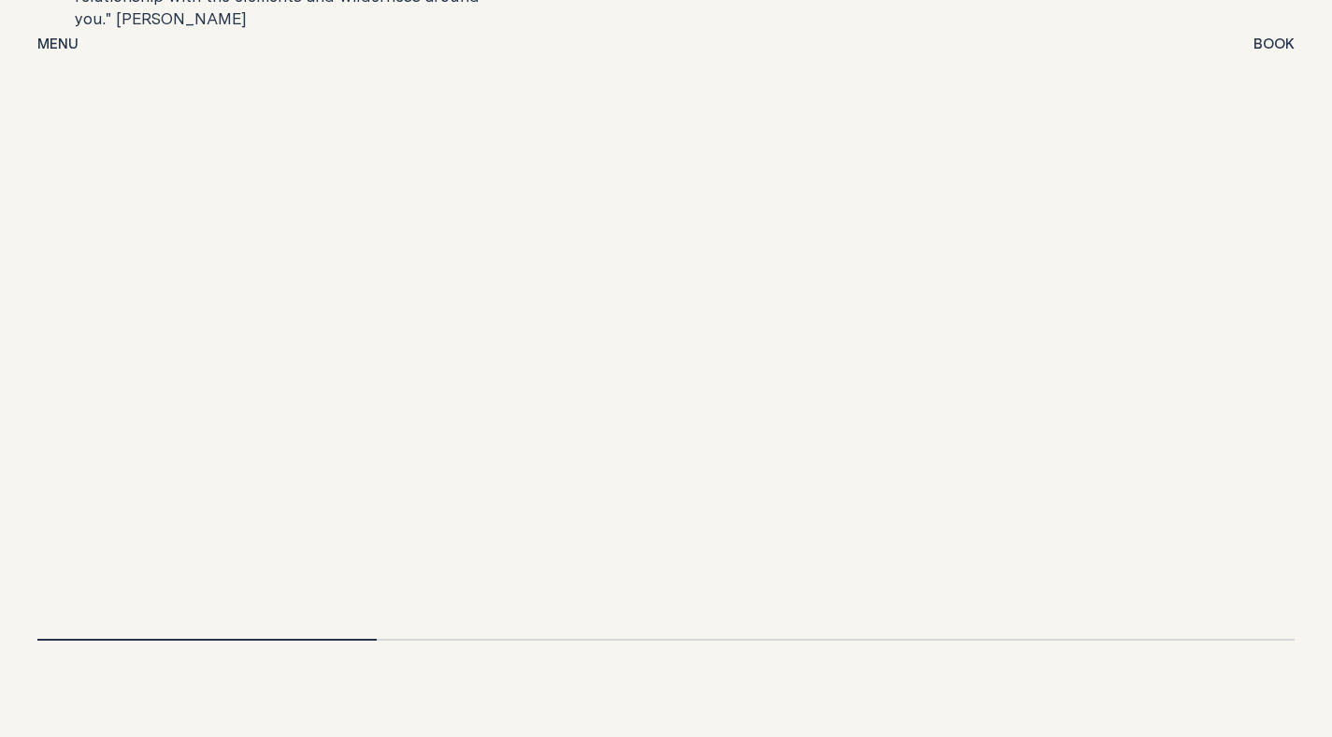
scroll to position [3797, 0]
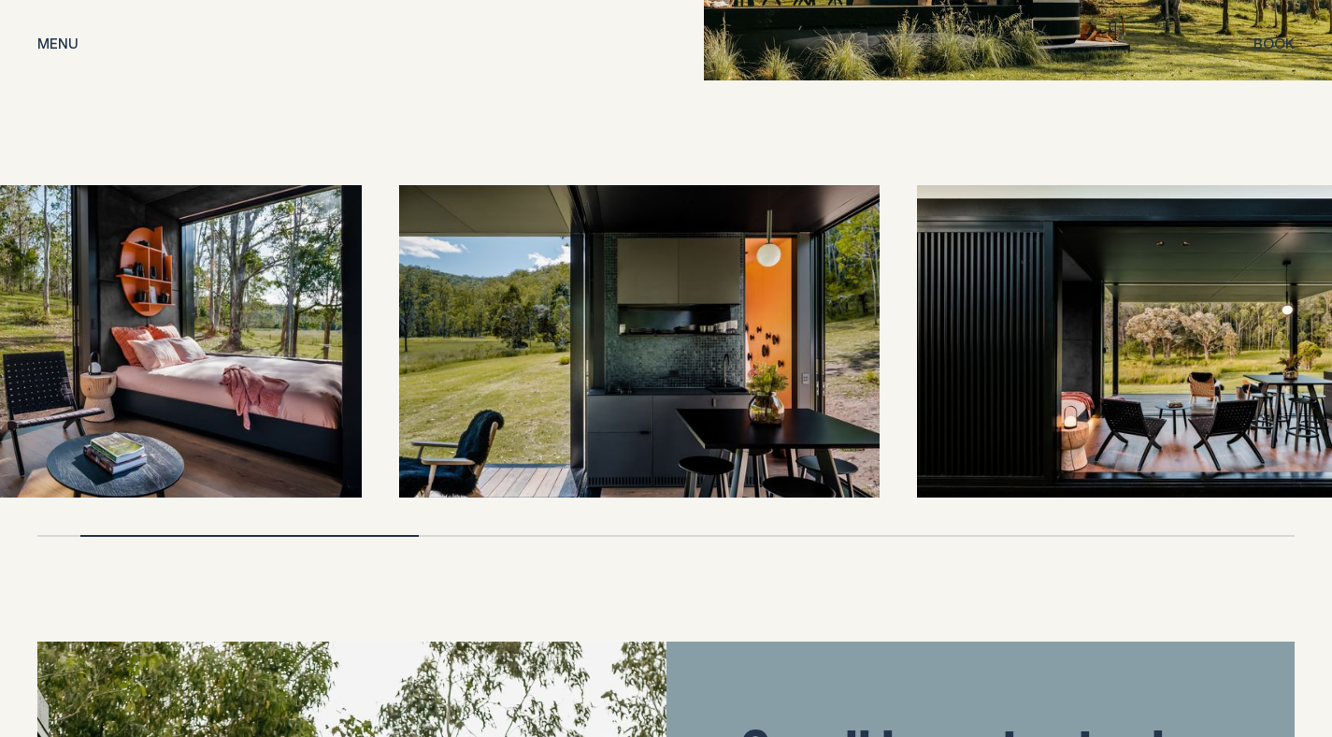
drag, startPoint x: 803, startPoint y: 424, endPoint x: 591, endPoint y: 446, distance: 213.3
click at [595, 447] on img at bounding box center [639, 341] width 480 height 312
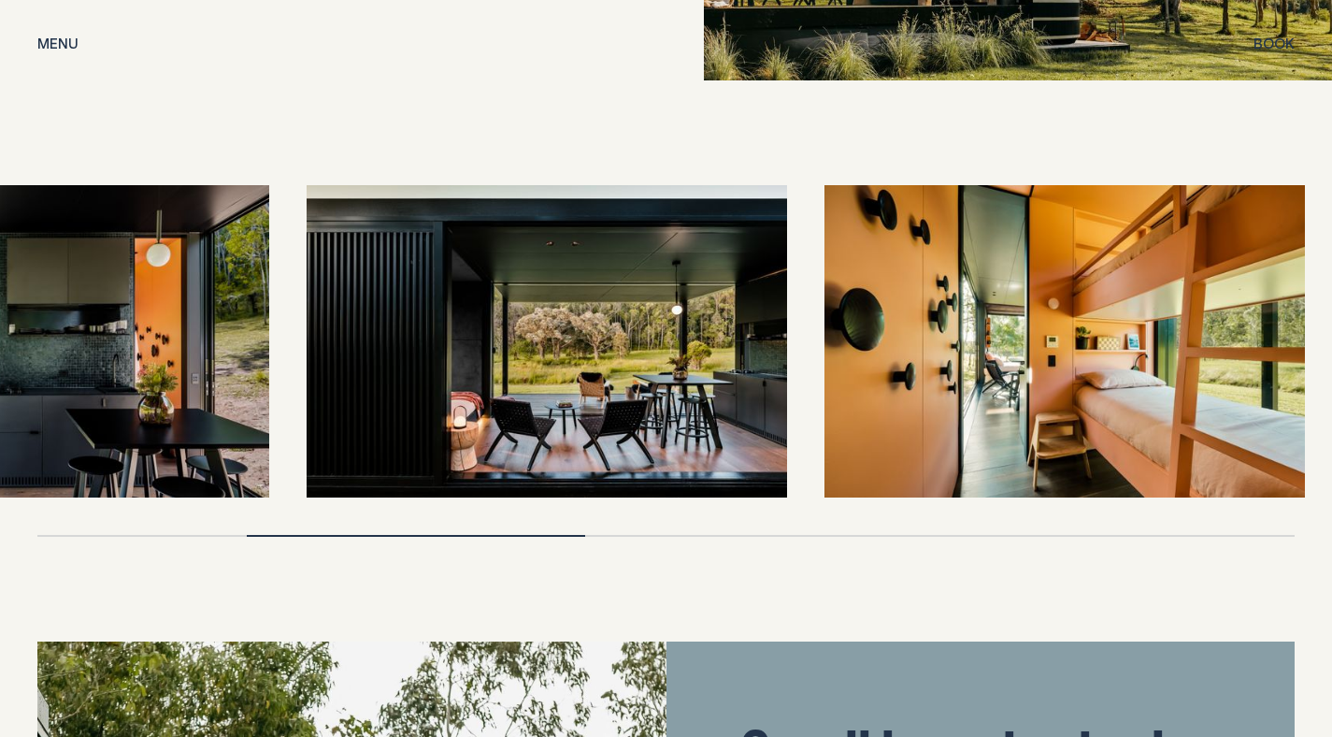
drag, startPoint x: 972, startPoint y: 393, endPoint x: 723, endPoint y: 416, distance: 249.7
click at [723, 416] on img at bounding box center [547, 341] width 480 height 312
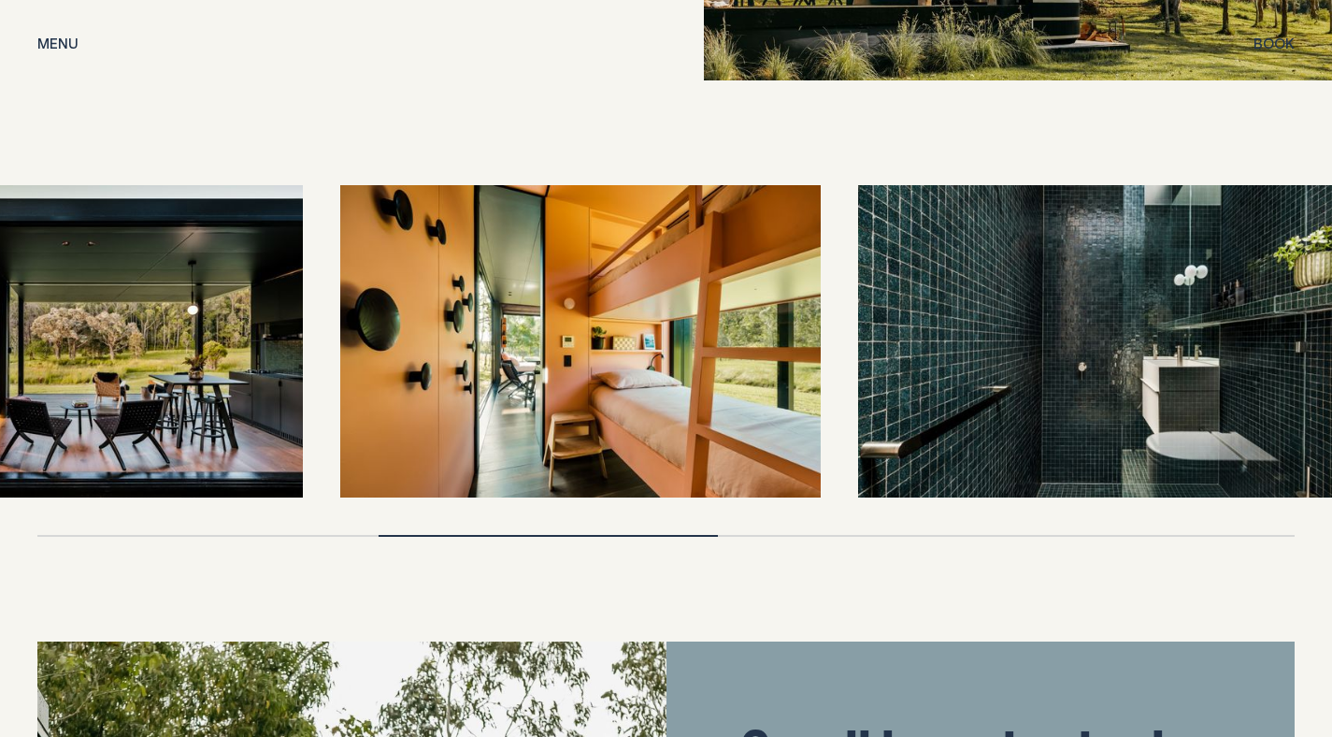
drag, startPoint x: 832, startPoint y: 402, endPoint x: 584, endPoint y: 430, distance: 249.3
click at [590, 430] on img at bounding box center [580, 341] width 480 height 312
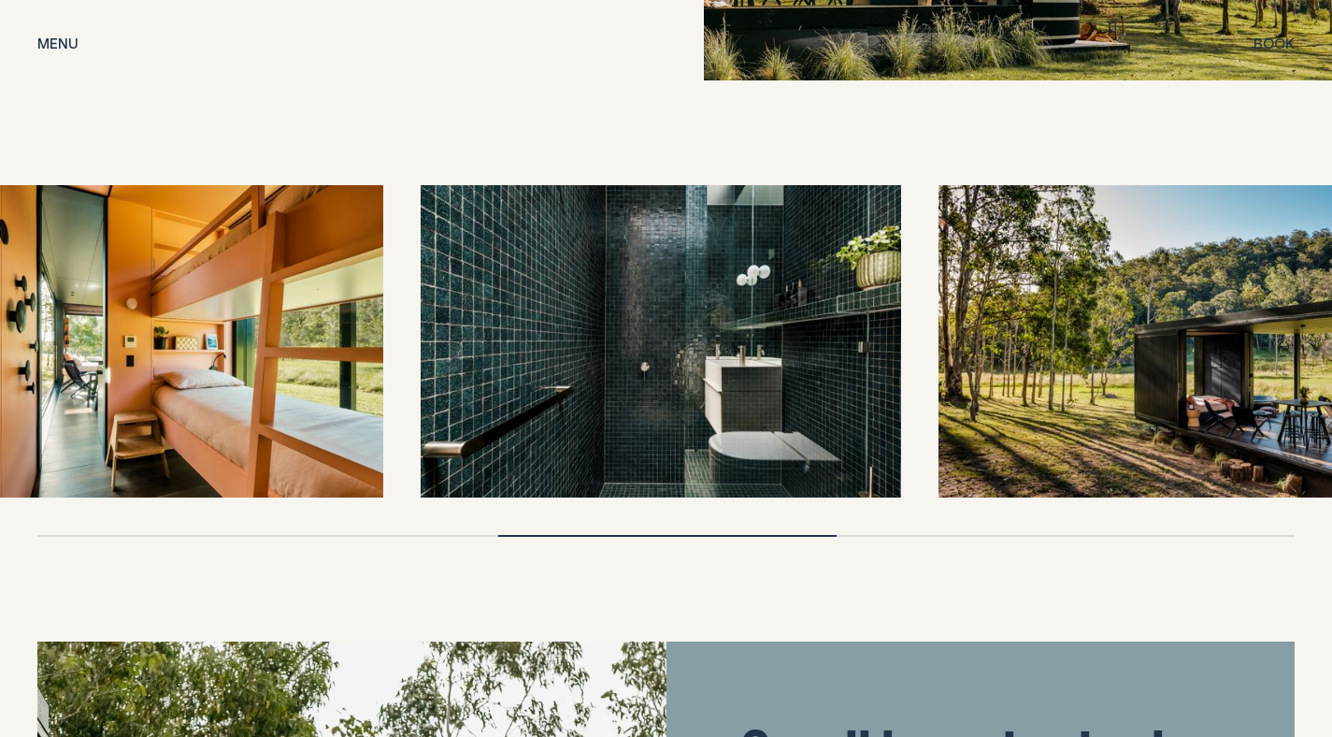
drag, startPoint x: 820, startPoint y: 408, endPoint x: 569, endPoint y: 425, distance: 251.1
click at [574, 425] on img at bounding box center [661, 341] width 480 height 312
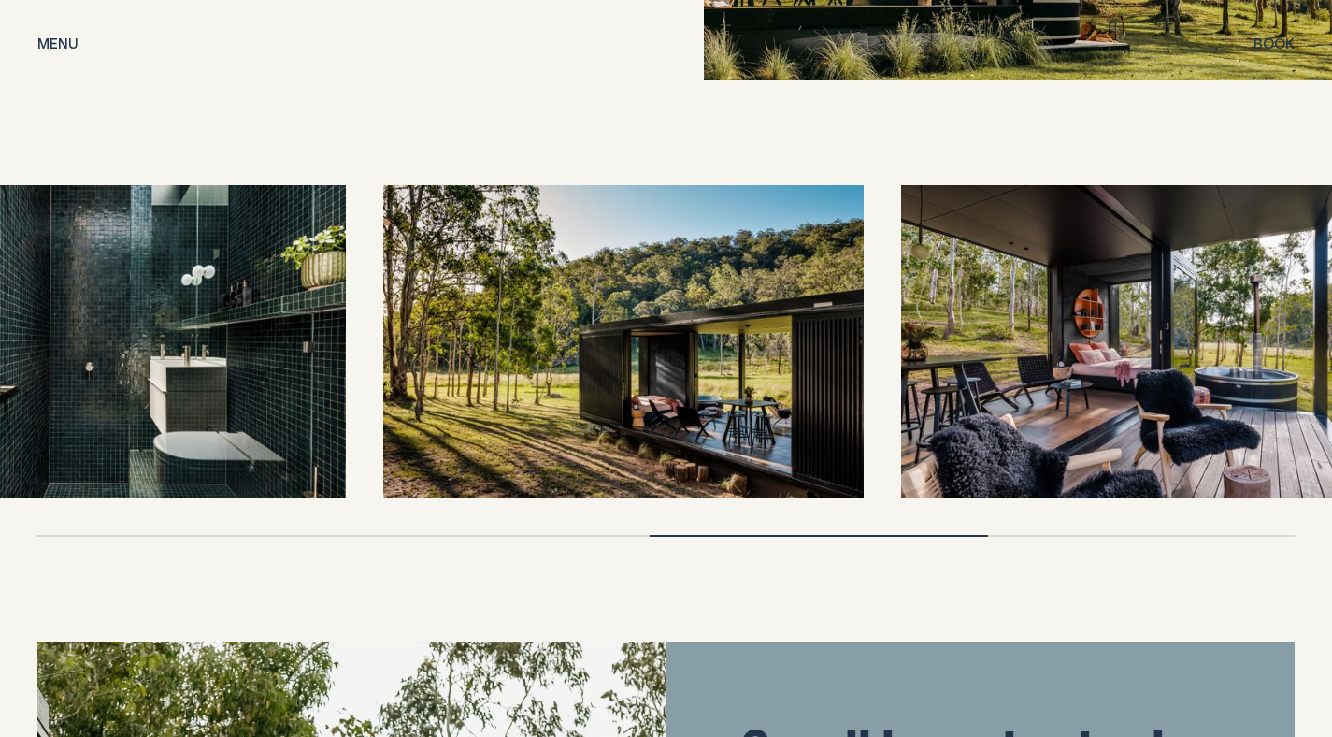
drag, startPoint x: 967, startPoint y: 340, endPoint x: 791, endPoint y: 352, distance: 177.1
click at [791, 352] on img at bounding box center [623, 341] width 480 height 312
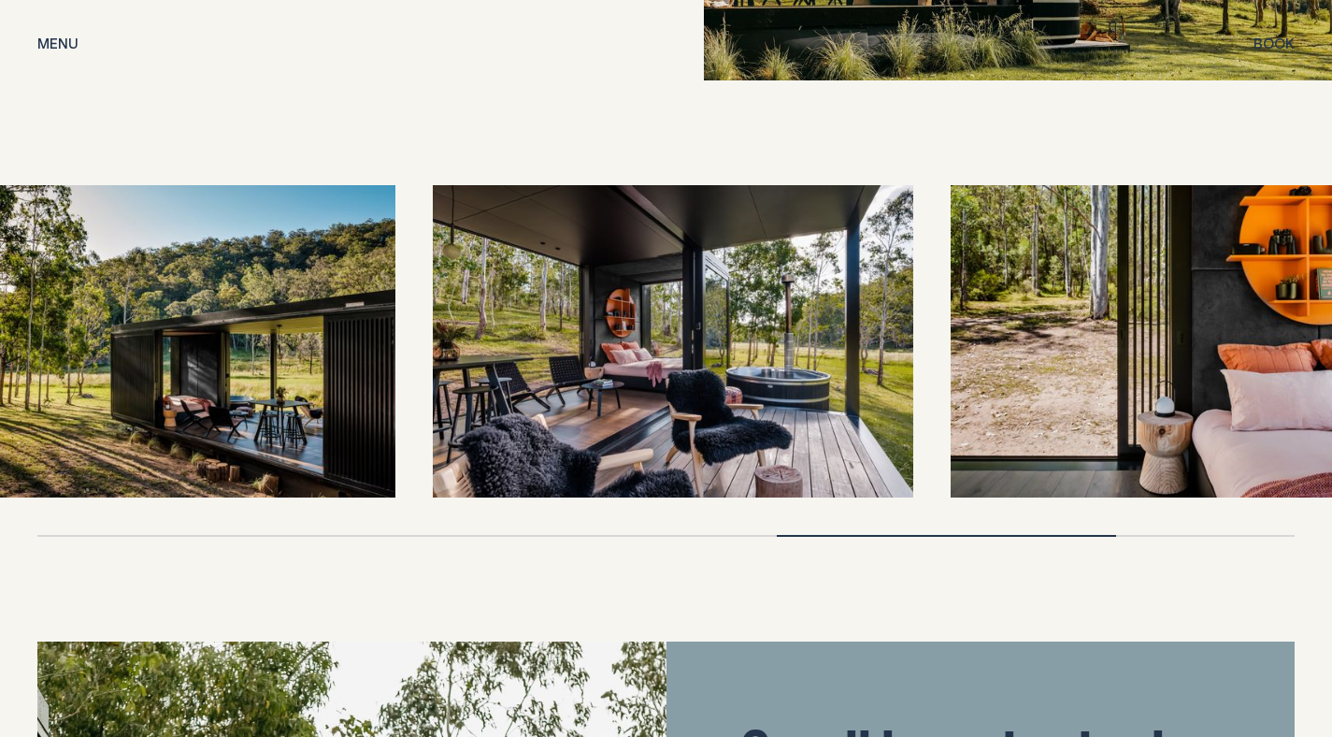
drag, startPoint x: 1036, startPoint y: 355, endPoint x: 826, endPoint y: 375, distance: 210.3
click at [831, 375] on div at bounding box center [665, 341] width 1257 height 312
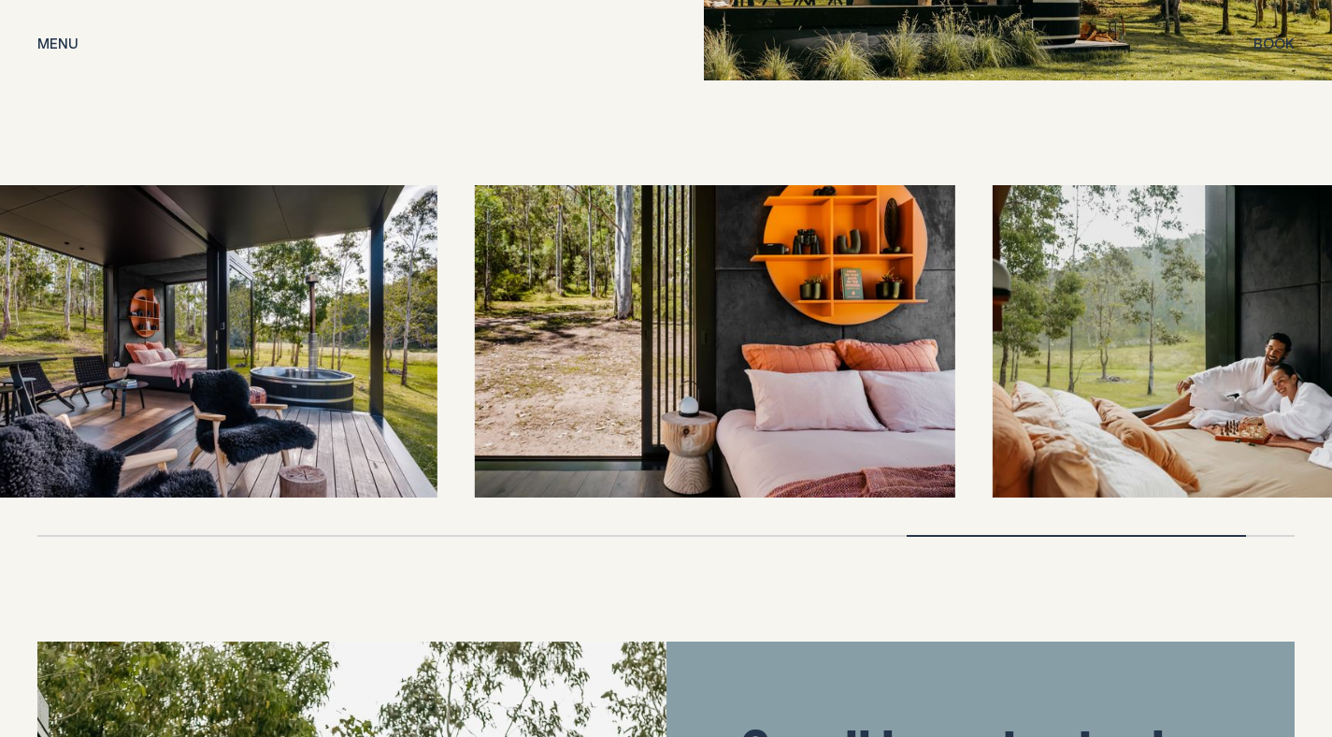
drag, startPoint x: 1015, startPoint y: 357, endPoint x: 769, endPoint y: 387, distance: 247.6
click at [778, 387] on img at bounding box center [715, 341] width 480 height 312
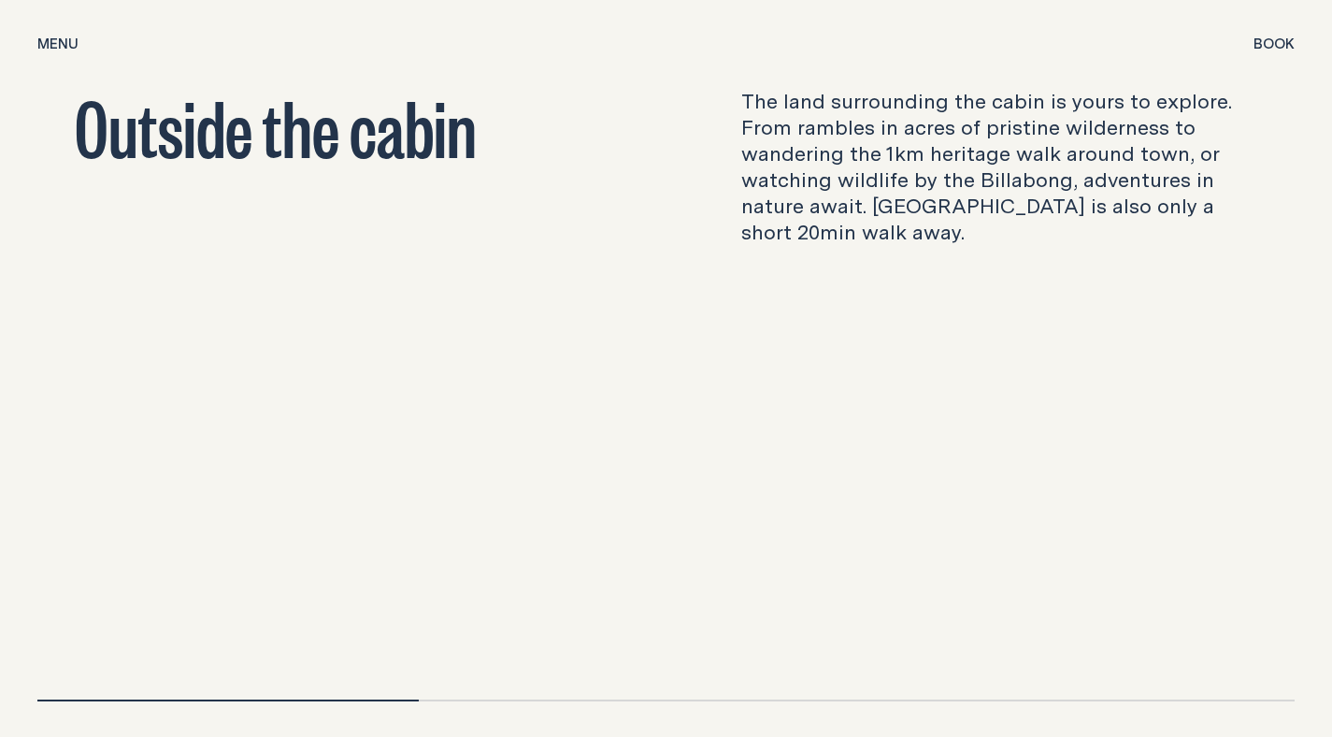
scroll to position [5418, 0]
